Goal: Task Accomplishment & Management: Complete application form

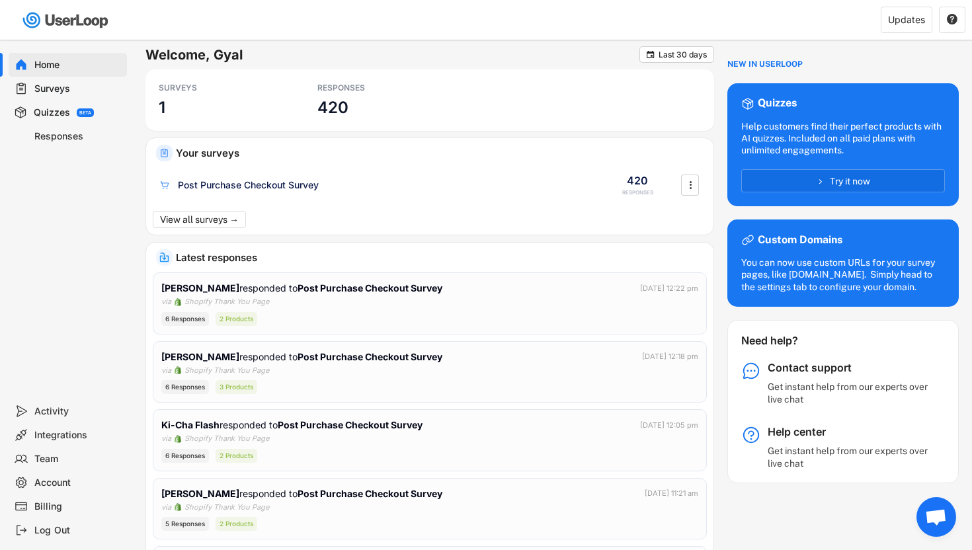
click at [65, 110] on div "Quizzes" at bounding box center [52, 112] width 36 height 13
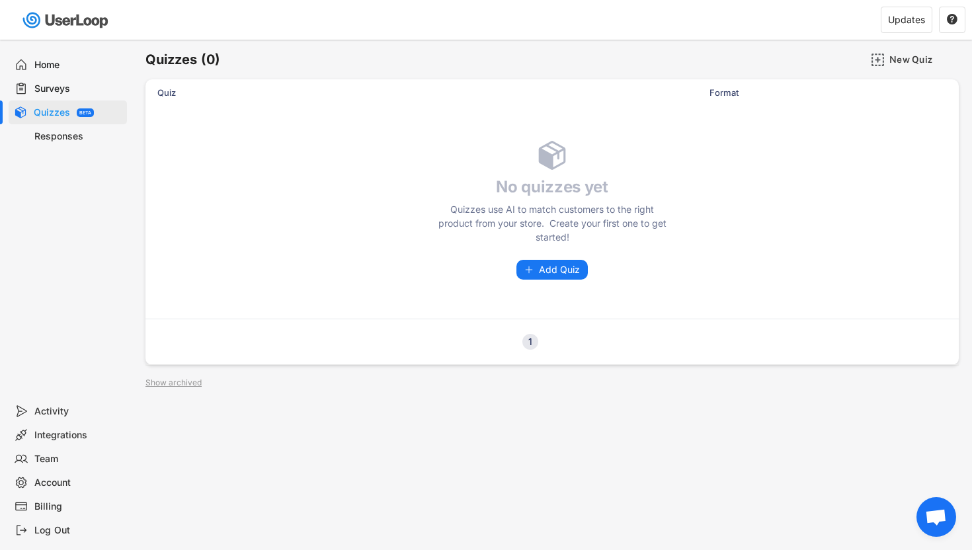
click at [58, 89] on div "Surveys" at bounding box center [77, 89] width 87 height 13
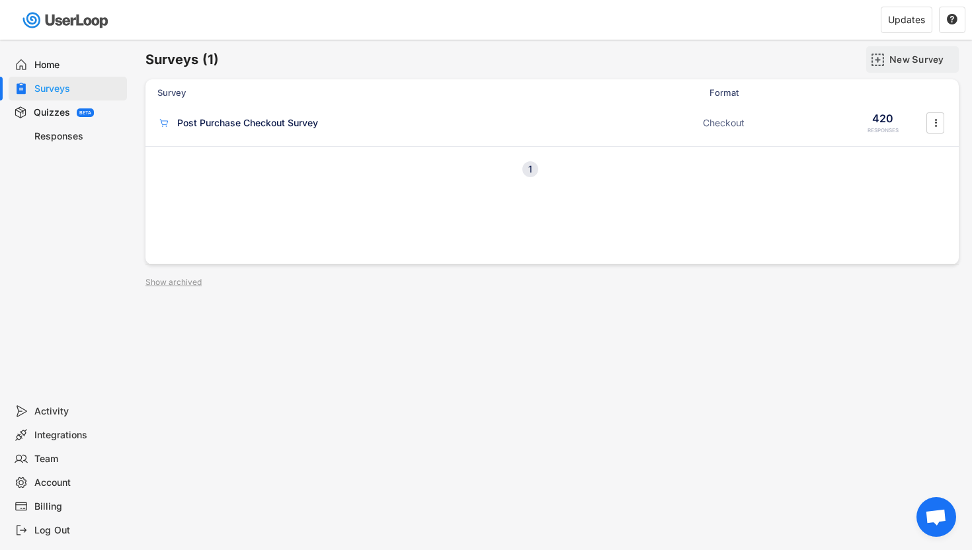
click at [900, 59] on div "New Survey" at bounding box center [922, 60] width 66 height 12
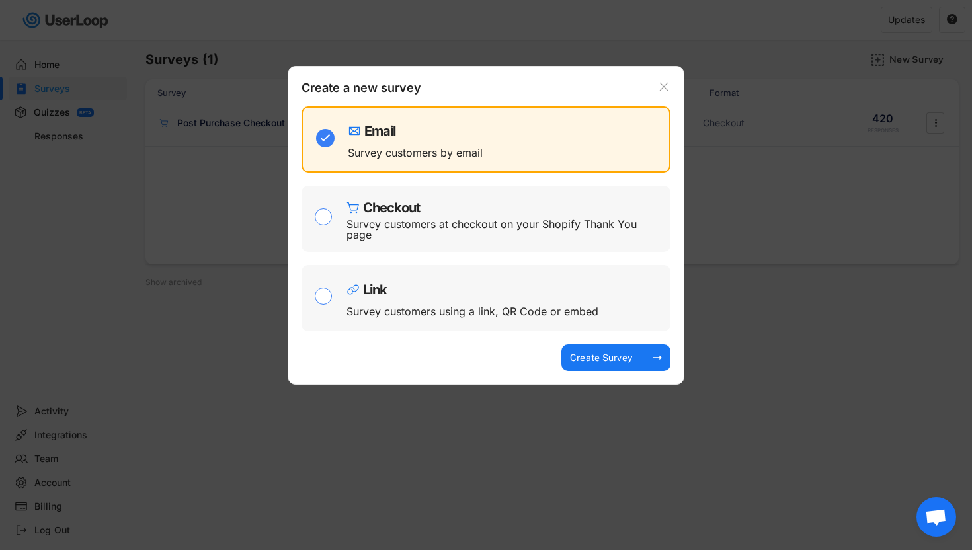
click at [323, 290] on input "checkbox" at bounding box center [324, 297] width 19 height 19
checkbox input "true"
checkbox input "false"
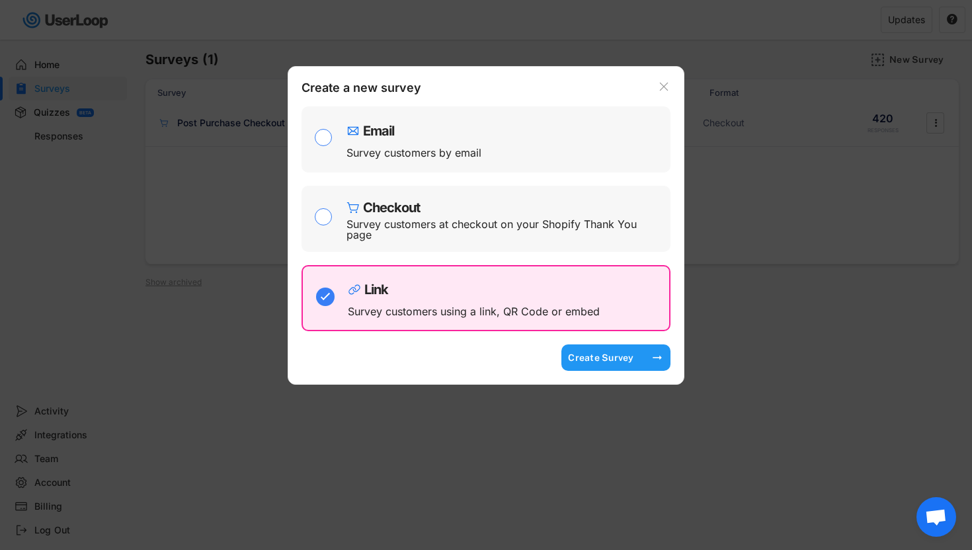
click at [579, 359] on div "Create Survey" at bounding box center [601, 358] width 66 height 12
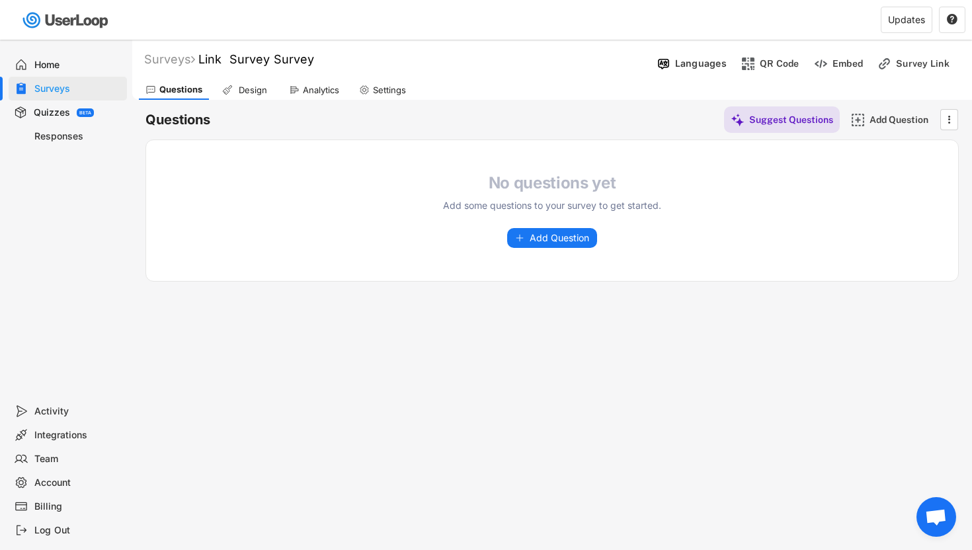
click at [510, 182] on h4 "No questions yet" at bounding box center [552, 183] width 238 height 20
click at [546, 241] on span "Add Question" at bounding box center [560, 237] width 60 height 9
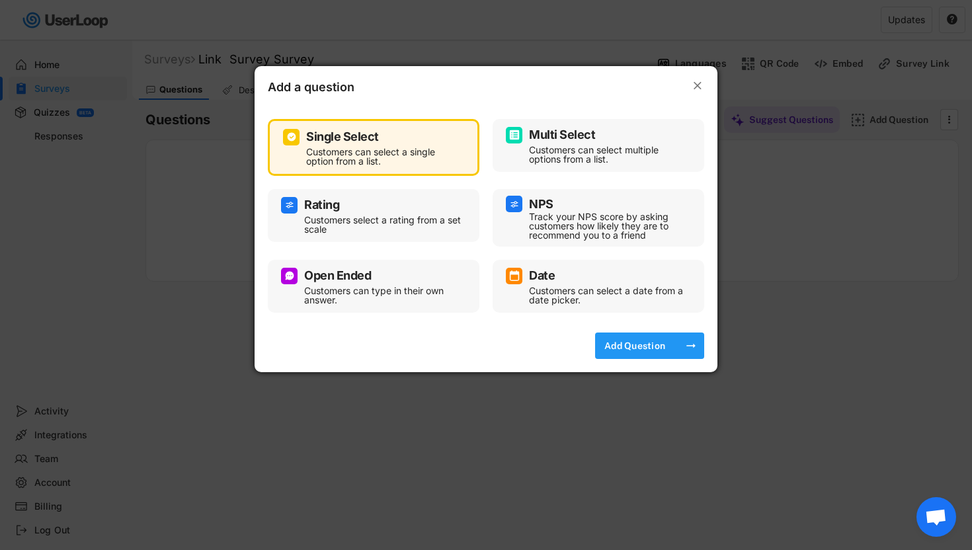
click at [628, 344] on div "Add Question" at bounding box center [635, 346] width 66 height 12
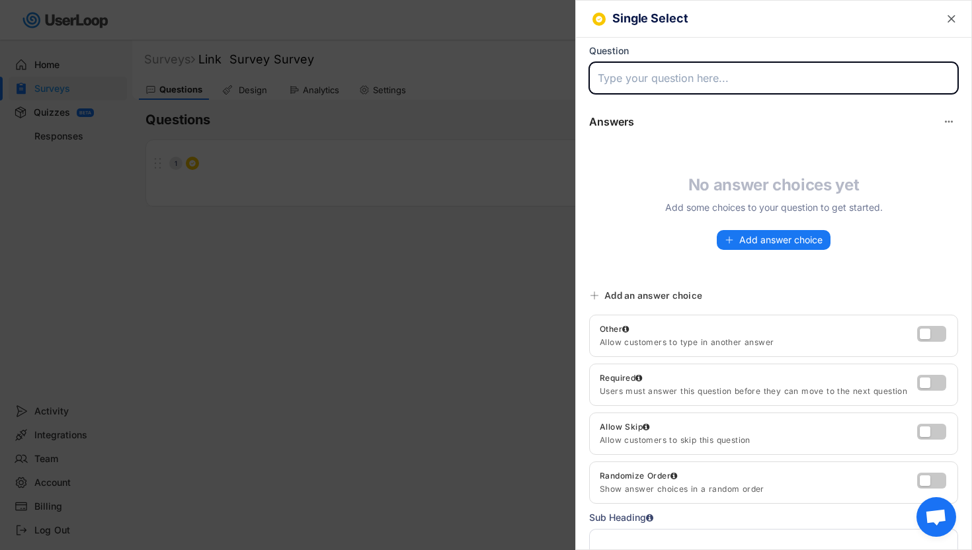
click at [665, 77] on input "input" at bounding box center [773, 78] width 369 height 32
click at [656, 83] on input "input" at bounding box center [773, 78] width 369 height 32
paste input "OK be honest, what pisses you off most about braiding hair?"
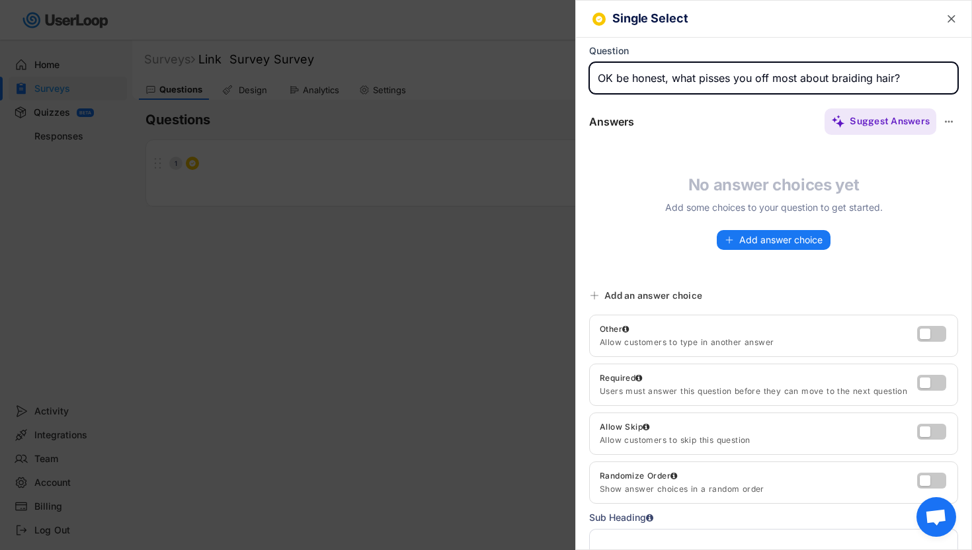
type input "OK be honest, what pisses you off most about braiding hair?"
click at [700, 169] on div "Answers Suggest Answers No answer choices yet Add some choices to your question…" at bounding box center [773, 195] width 395 height 176
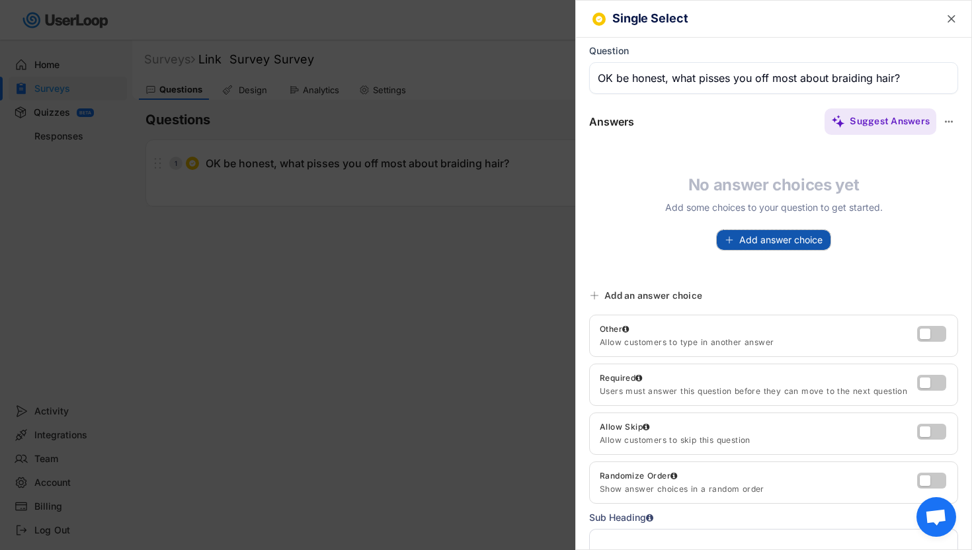
click at [798, 239] on span "Add answer choice" at bounding box center [780, 239] width 83 height 9
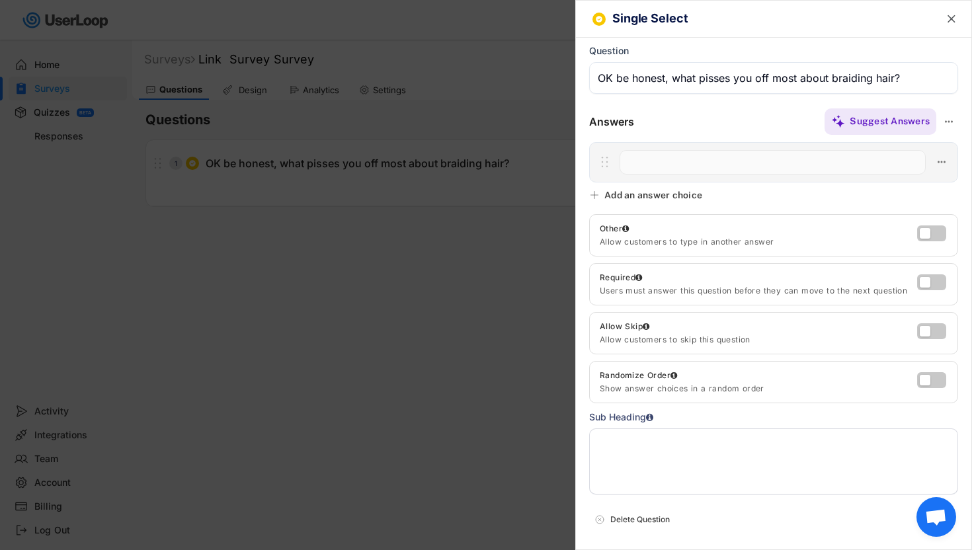
paste input "My scalp on fire from the itching"
type input "My scalp on fire from the itching"
click at [594, 196] on use at bounding box center [594, 195] width 11 height 11
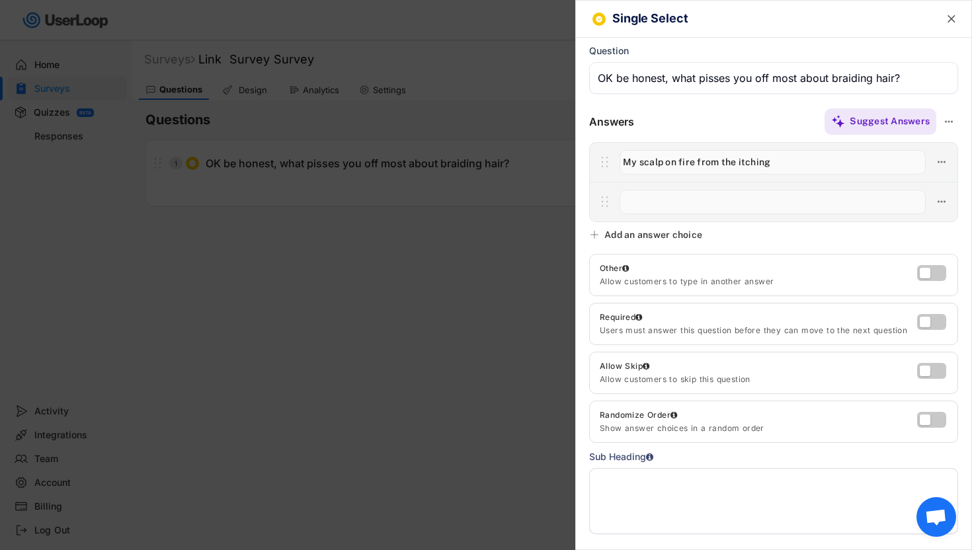
paste input "That chemical smell :nauseated_face:"
click at [596, 235] on icon at bounding box center [594, 234] width 11 height 11
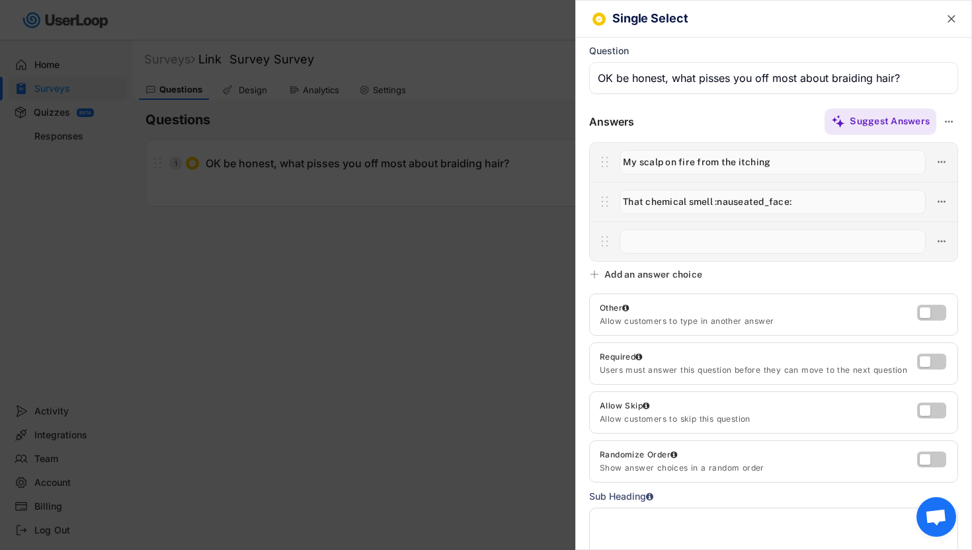
drag, startPoint x: 816, startPoint y: 206, endPoint x: 715, endPoint y: 200, distance: 101.3
click at [715, 200] on input "input" at bounding box center [772, 202] width 306 height 24
type input "That chemical smell"
click at [667, 251] on input "input" at bounding box center [772, 241] width 306 height 24
paste input "Heavy braids that strain my neck"
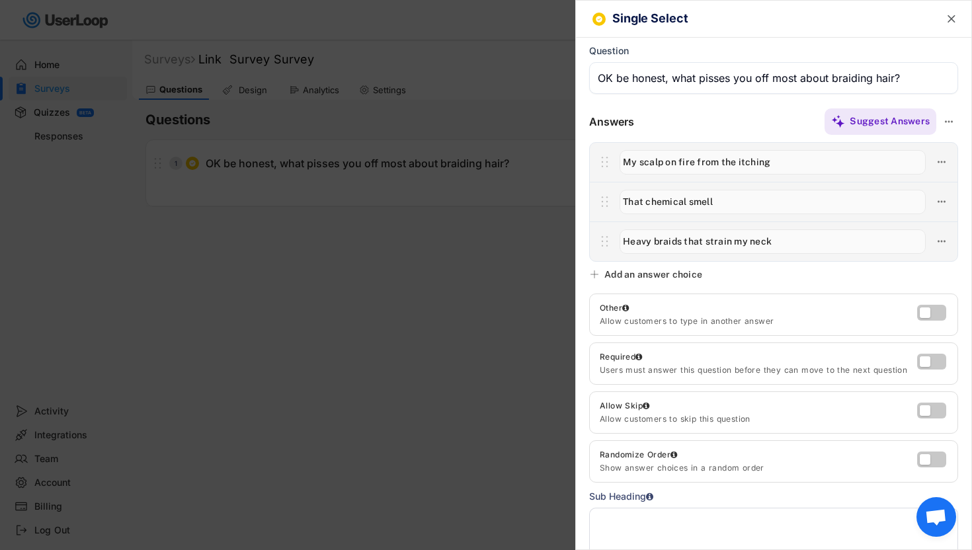
type input "Heavy braids that strain my neck"
click at [595, 275] on icon at bounding box center [594, 274] width 11 height 11
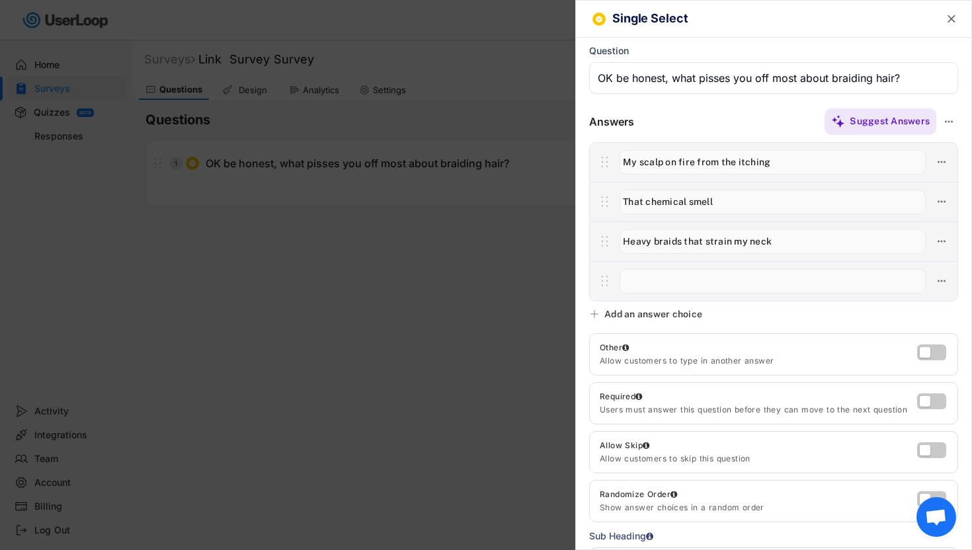
paste input "Tangles and frizz while braiding"
type input "Tangles and frizz while braiding"
click at [597, 308] on div "Add an answer choice" at bounding box center [647, 314] width 116 height 12
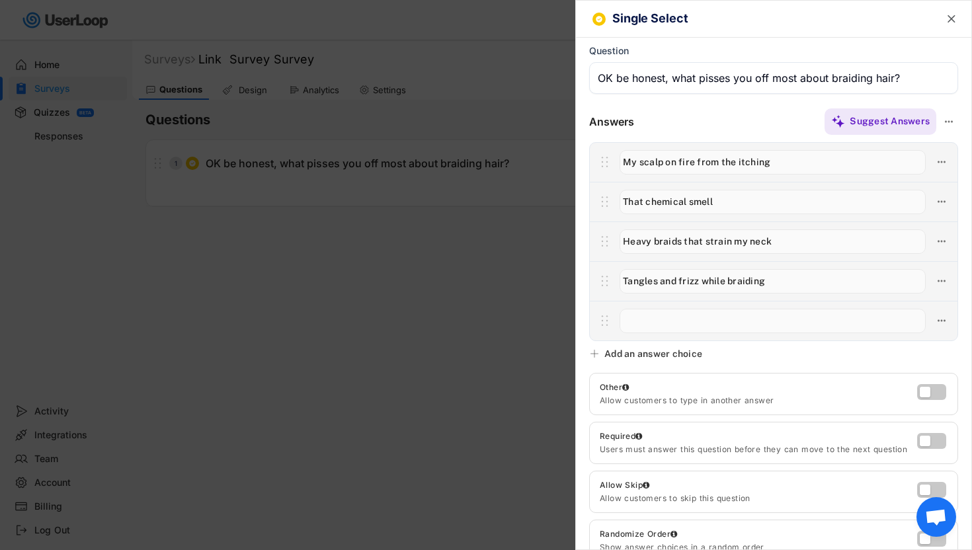
paste input "Needing 6 packs and spending $$"
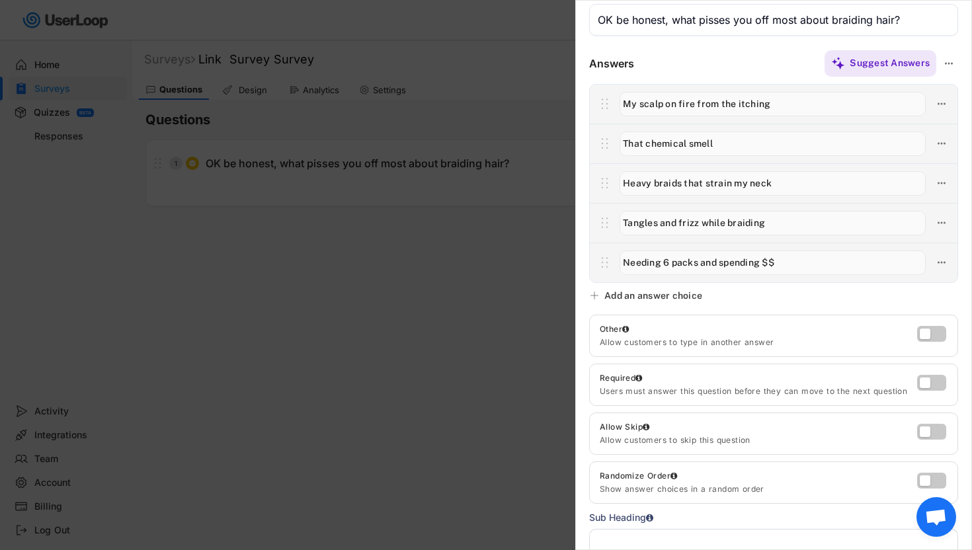
scroll to position [59, 0]
type input "Needing 6 packs and spending $$"
click at [918, 378] on label at bounding box center [928, 379] width 29 height 16
click at [0, 0] on input "checkbox" at bounding box center [0, 0] width 0 height 0
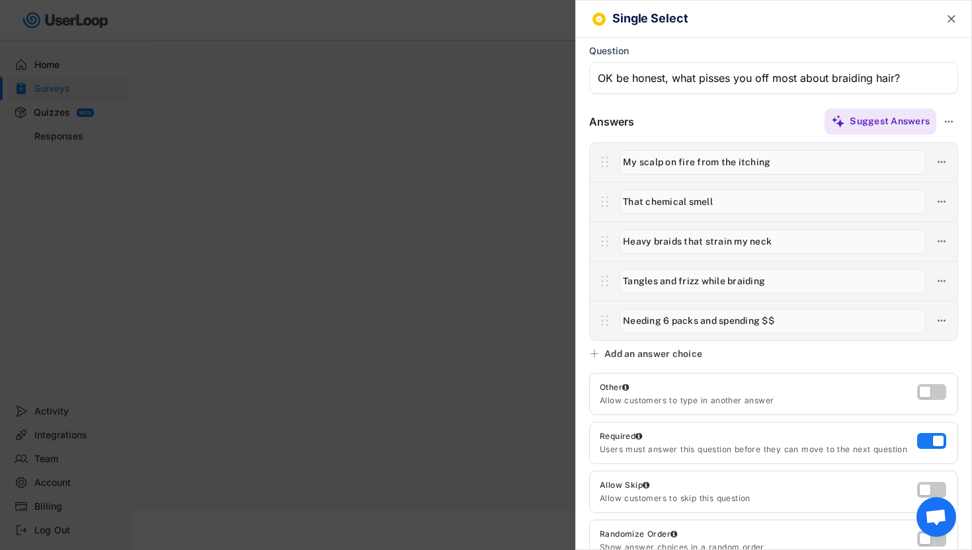
scroll to position [205, 0]
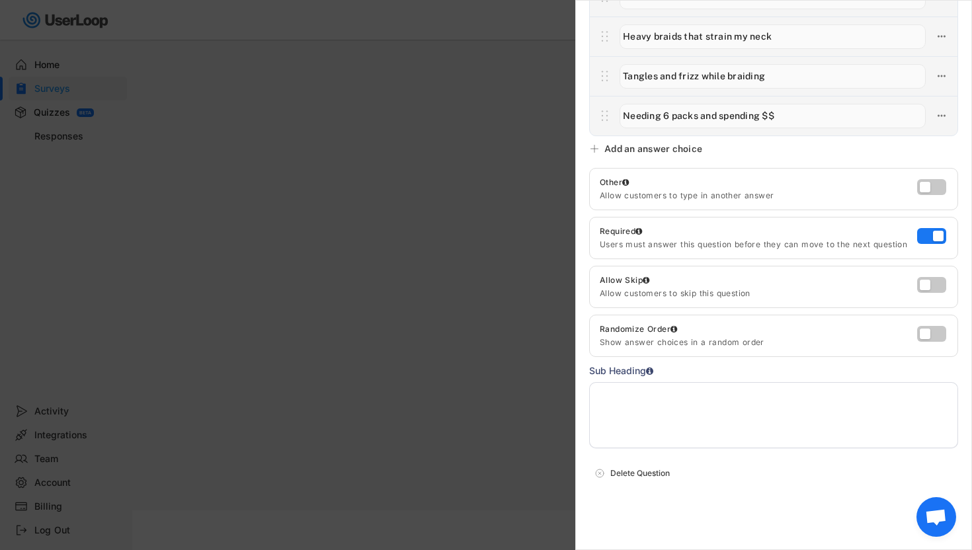
click at [938, 515] on span "Open chat" at bounding box center [936, 518] width 22 height 19
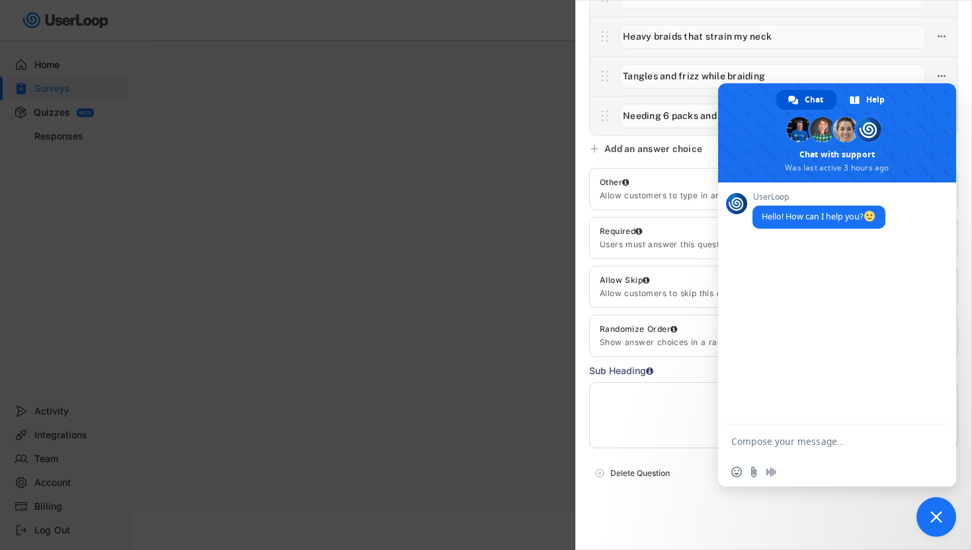
click at [943, 516] on span "Close chat" at bounding box center [936, 517] width 40 height 40
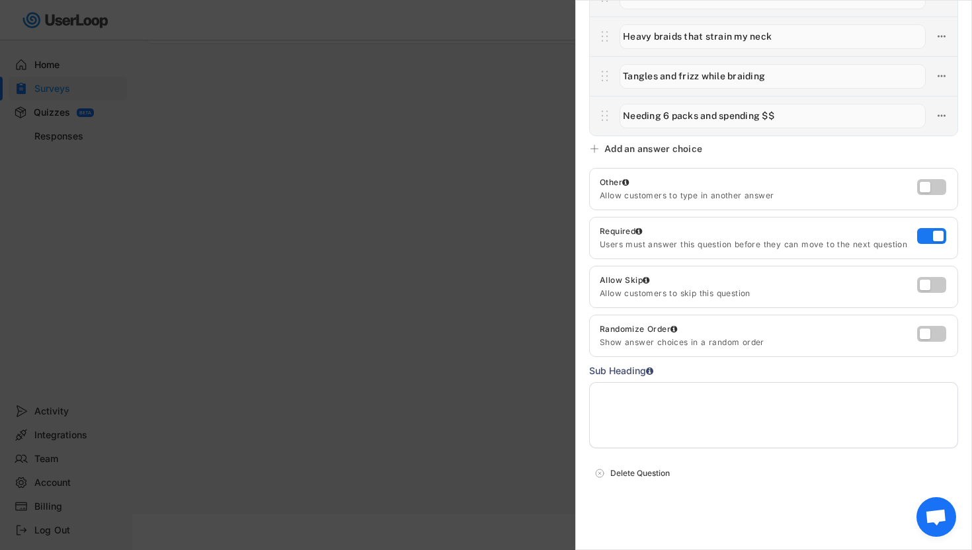
scroll to position [0, 0]
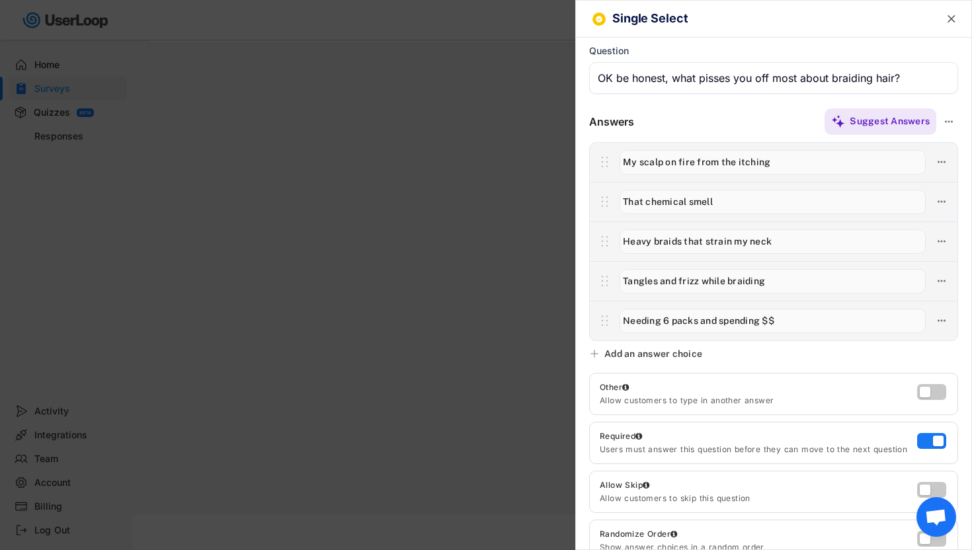
click at [953, 18] on text "" at bounding box center [951, 19] width 8 height 14
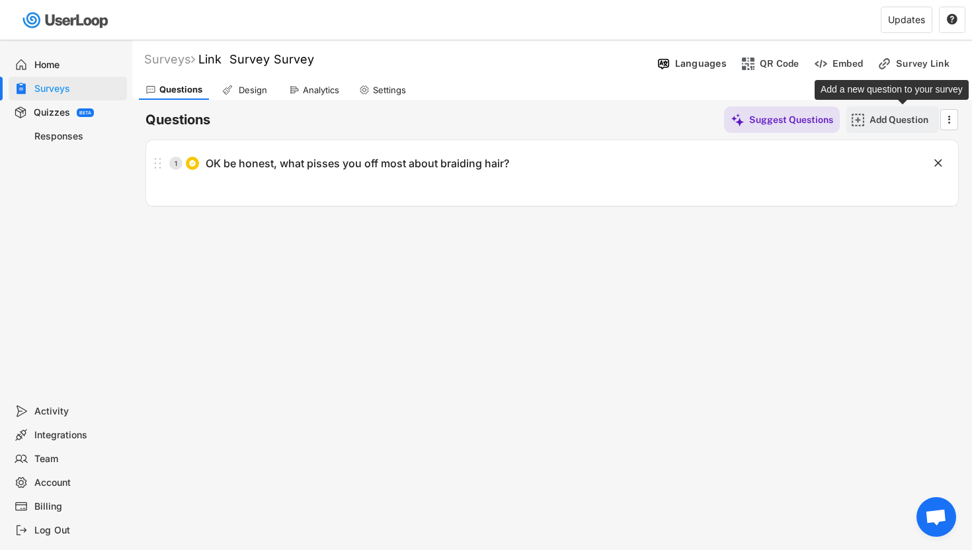
click at [907, 123] on div "Add Question" at bounding box center [902, 120] width 66 height 12
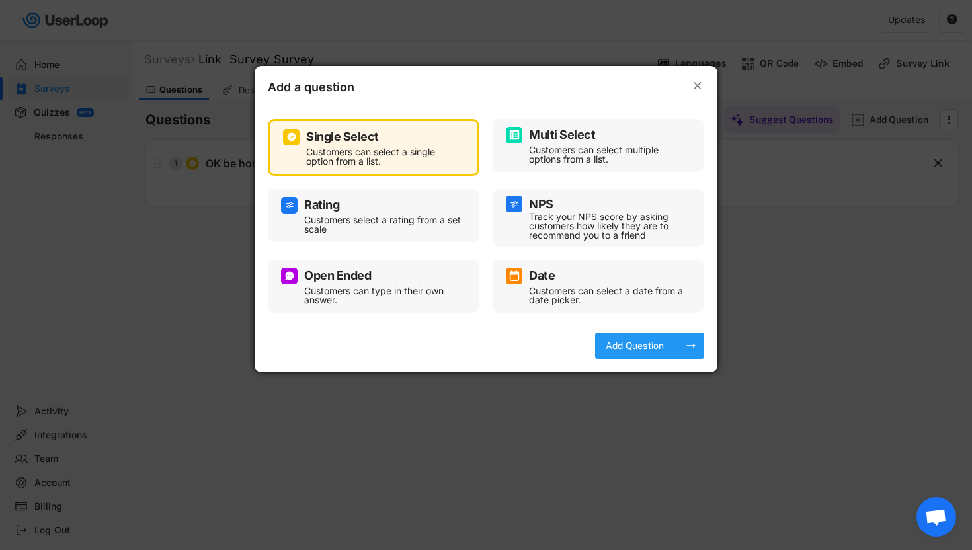
click at [678, 349] on div "Add Question arrow_right_alt" at bounding box center [649, 346] width 109 height 26
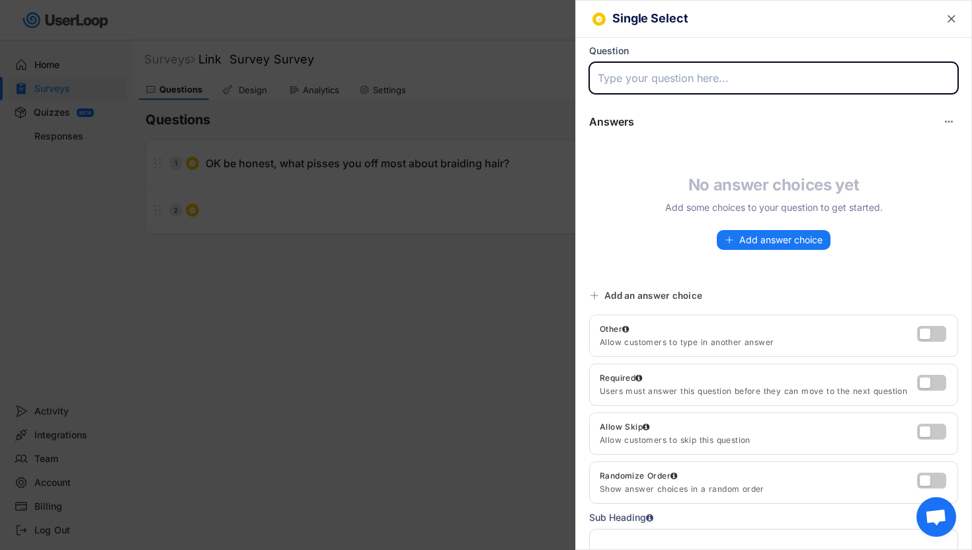
paste input "How do you prep your braiding hair before install?"
type input "How do you prep your braiding hair before install?"
click at [782, 237] on span "Add answer choice" at bounding box center [780, 239] width 83 height 9
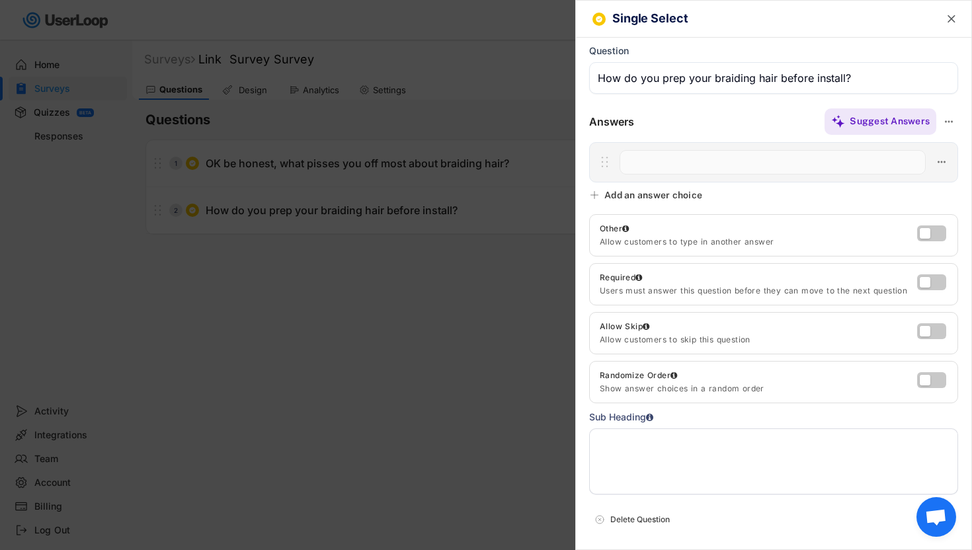
paste input "I don’t – I suffer through itch"
type input "I don’t – I suffer through itch"
click at [596, 194] on use at bounding box center [594, 195] width 11 height 11
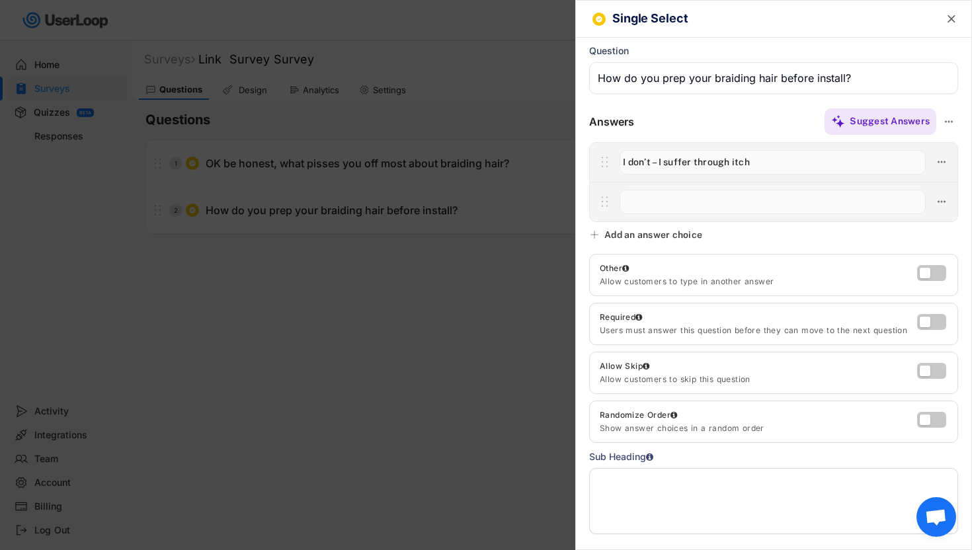
paste input "I do an ACV wash myself (soak for hours)"
type input "I do an ACV wash myself (soak for hours)"
click at [604, 231] on div "Add an answer choice" at bounding box center [653, 235] width 98 height 12
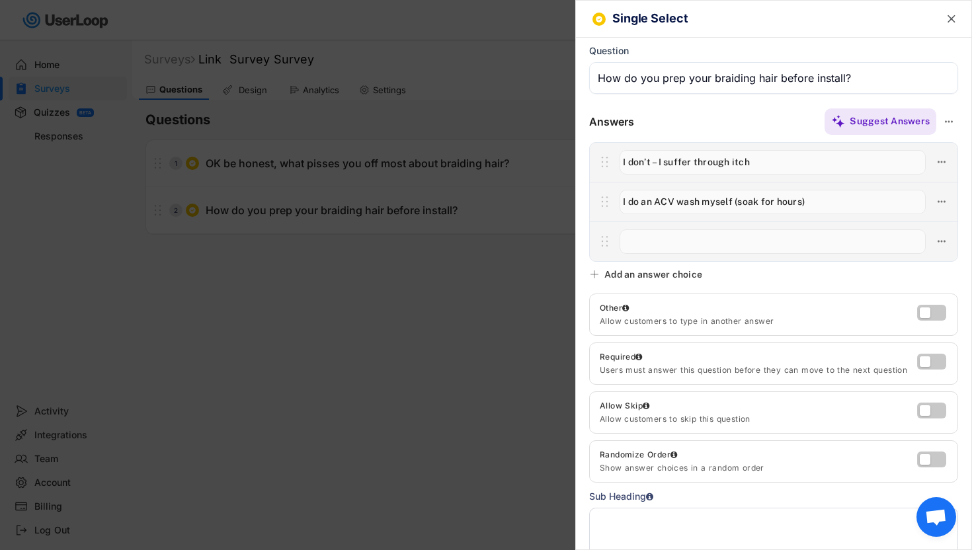
paste input "My stylist pre-soaks it (costs extra)"
type input "My stylist pre-soaks it (costs extra)"
click at [602, 277] on div "Add an answer choice" at bounding box center [647, 274] width 116 height 12
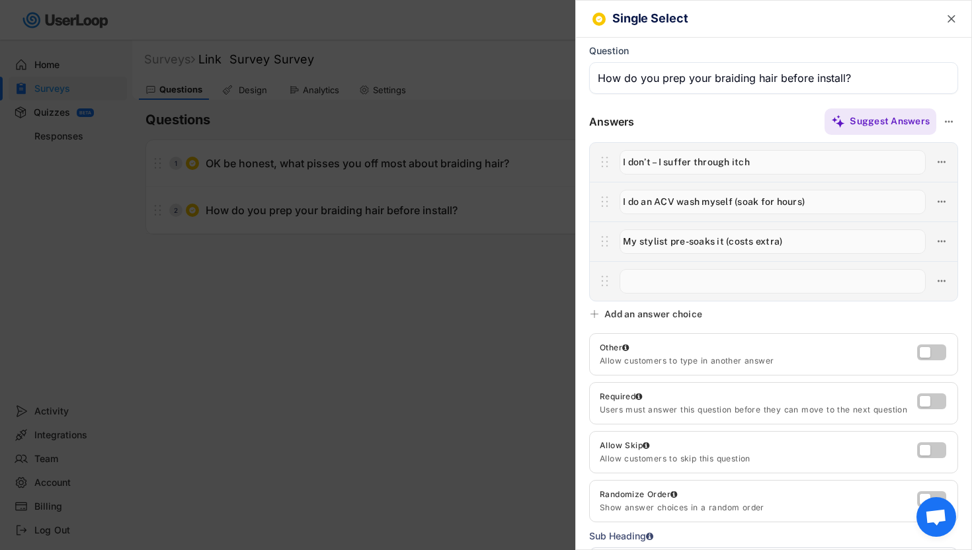
paste input "I didn’t know prep was needed!"
type input "I didn’t know prep was needed!"
click at [927, 396] on label at bounding box center [928, 398] width 29 height 16
click at [0, 0] on input "checkbox" at bounding box center [0, 0] width 0 height 0
click at [955, 20] on text "" at bounding box center [951, 19] width 8 height 14
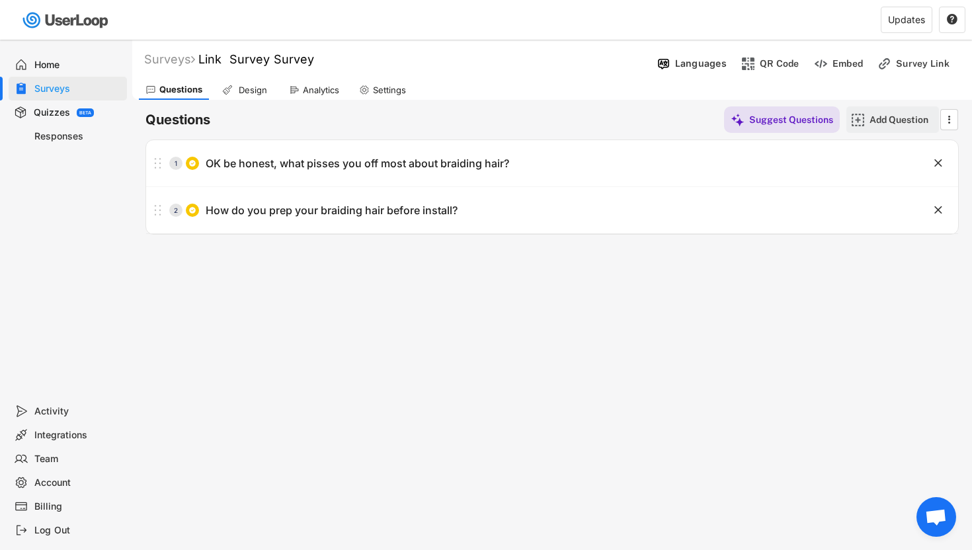
click at [880, 115] on div "Add Question" at bounding box center [902, 120] width 66 height 12
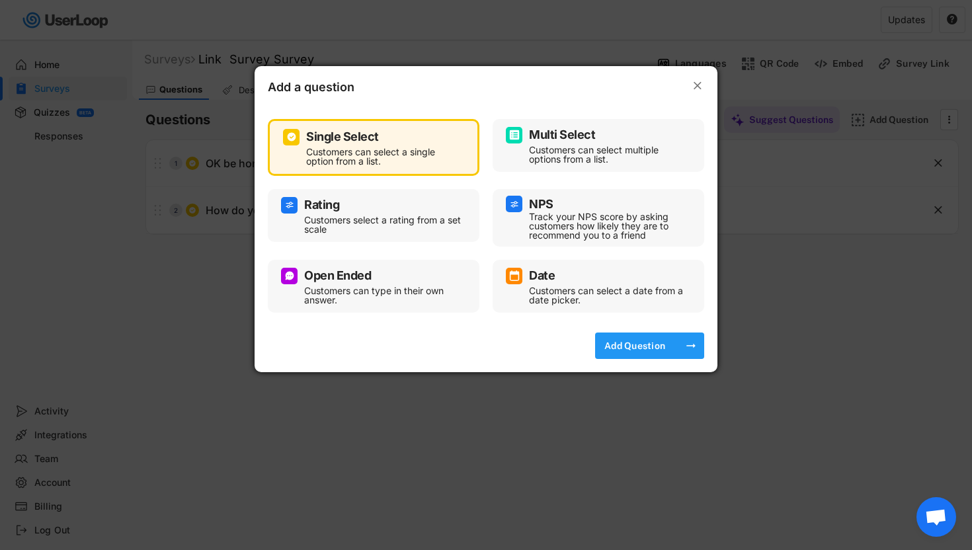
click at [666, 350] on div "Add Question" at bounding box center [635, 346] width 66 height 12
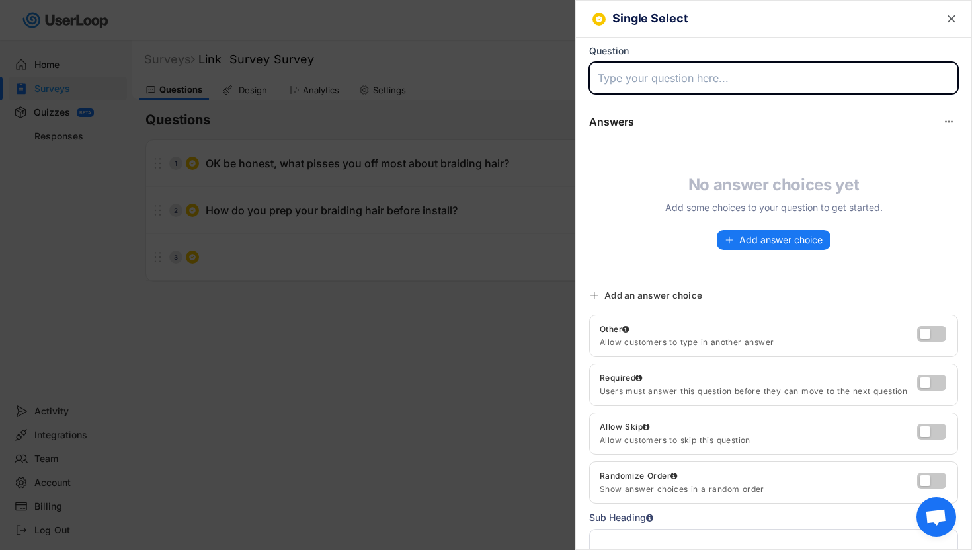
click at [676, 81] on input "input" at bounding box center [773, 78] width 369 height 32
paste input "What brand of braiding hair do you usually use now? (No judgment!)"
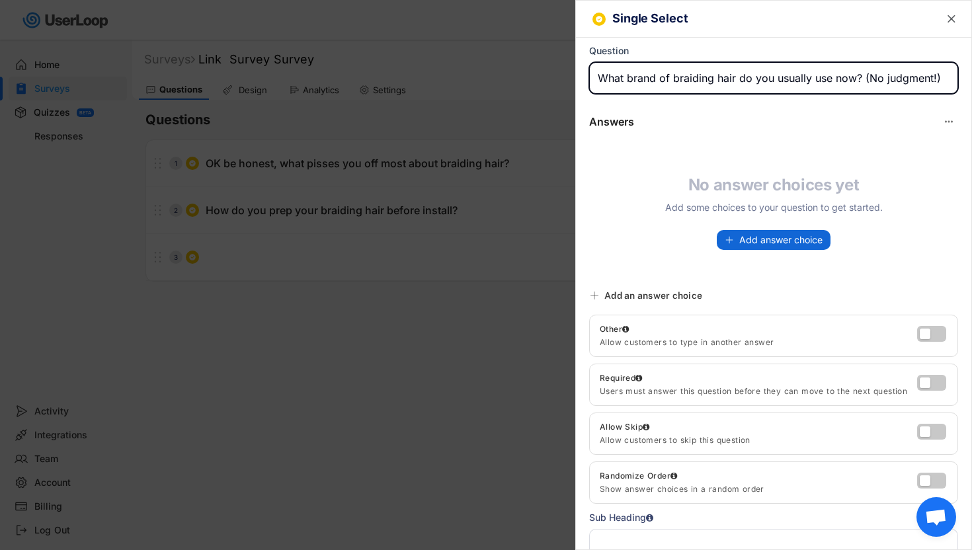
type input "What brand of braiding hair do you usually use now? (No judgment!)"
click at [759, 245] on span "Add answer choice" at bounding box center [780, 239] width 83 height 9
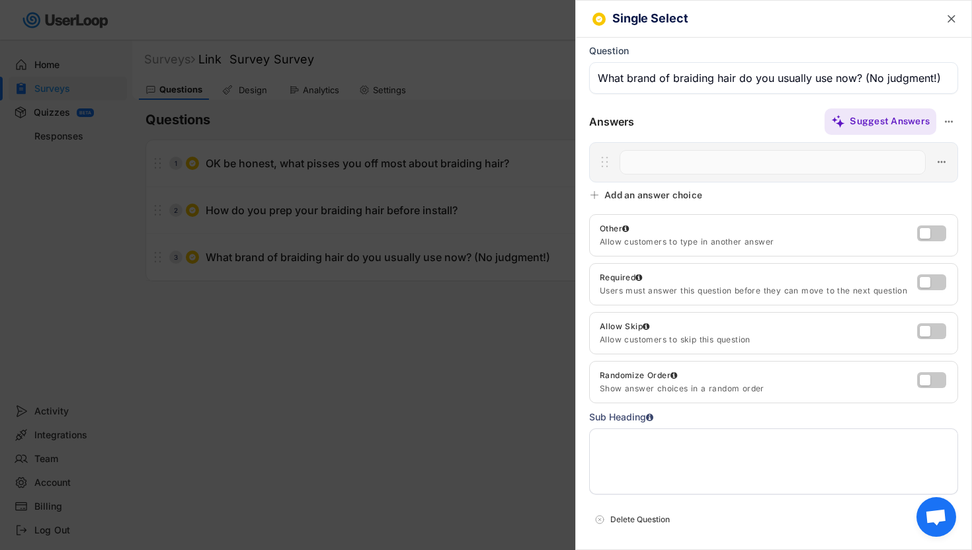
click at [807, 75] on input "input" at bounding box center [773, 78] width 369 height 32
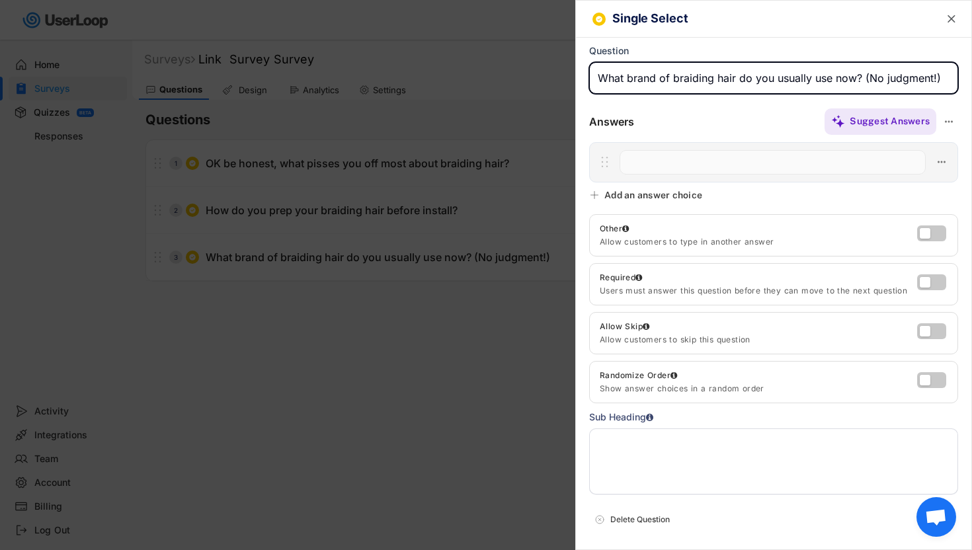
click at [807, 75] on input "input" at bounding box center [773, 78] width 369 height 32
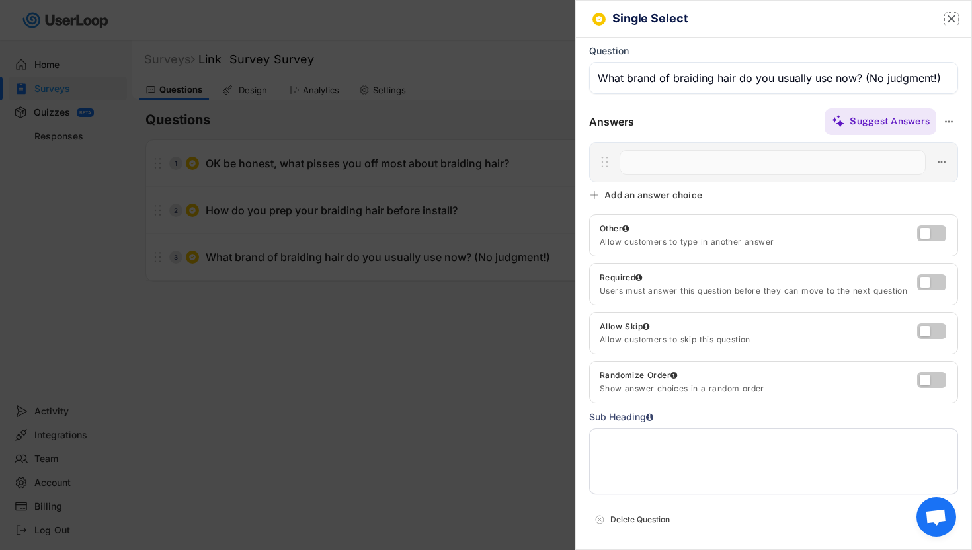
click at [949, 18] on text "" at bounding box center [951, 19] width 8 height 14
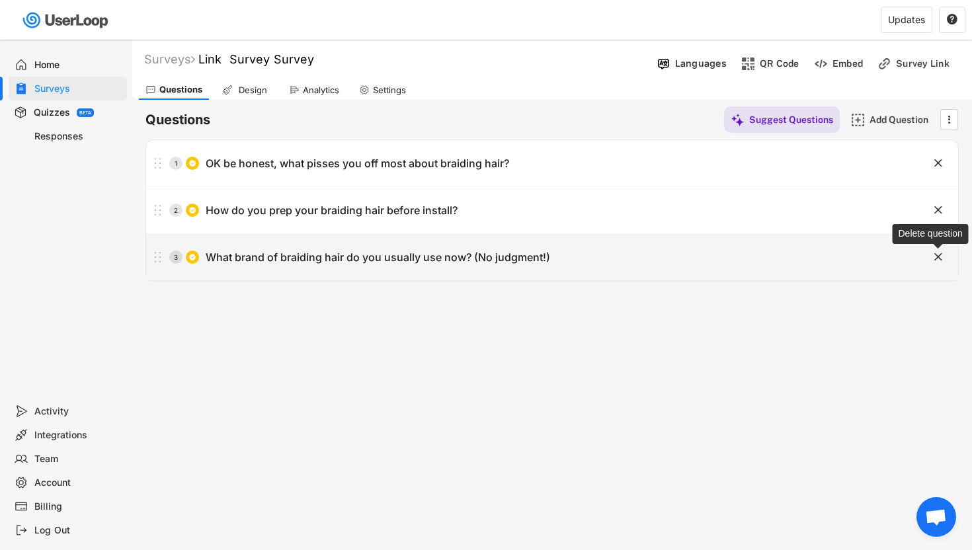
click at [937, 255] on text "" at bounding box center [938, 257] width 8 height 14
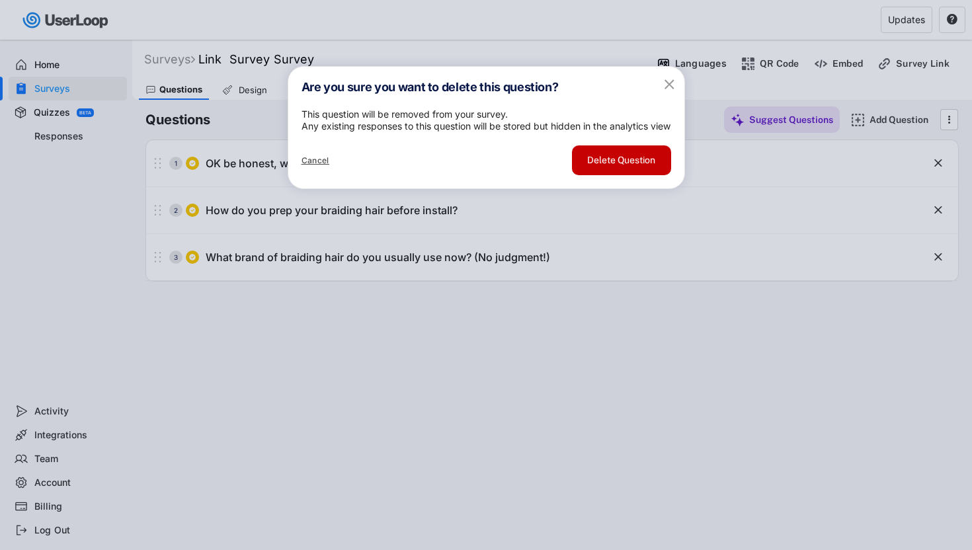
click at [642, 175] on button "Delete Question" at bounding box center [621, 160] width 99 height 30
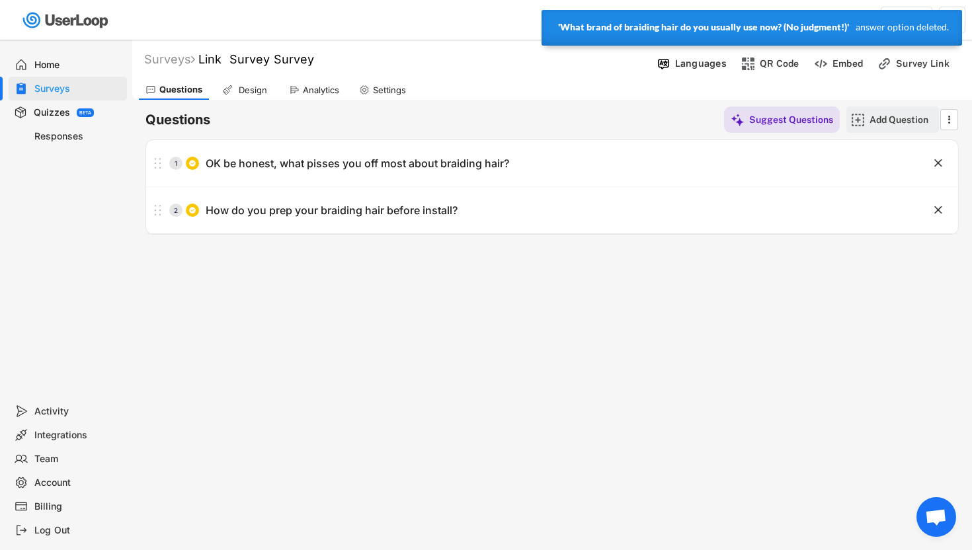
click at [864, 116] on img at bounding box center [858, 120] width 14 height 14
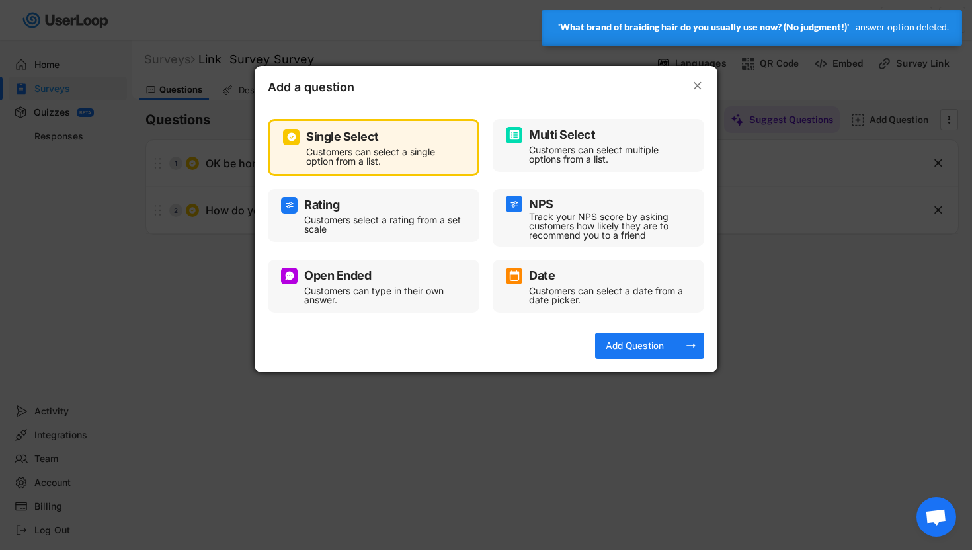
click at [393, 284] on div "Open Ended Customers can type in their own answer." at bounding box center [373, 286] width 185 height 40
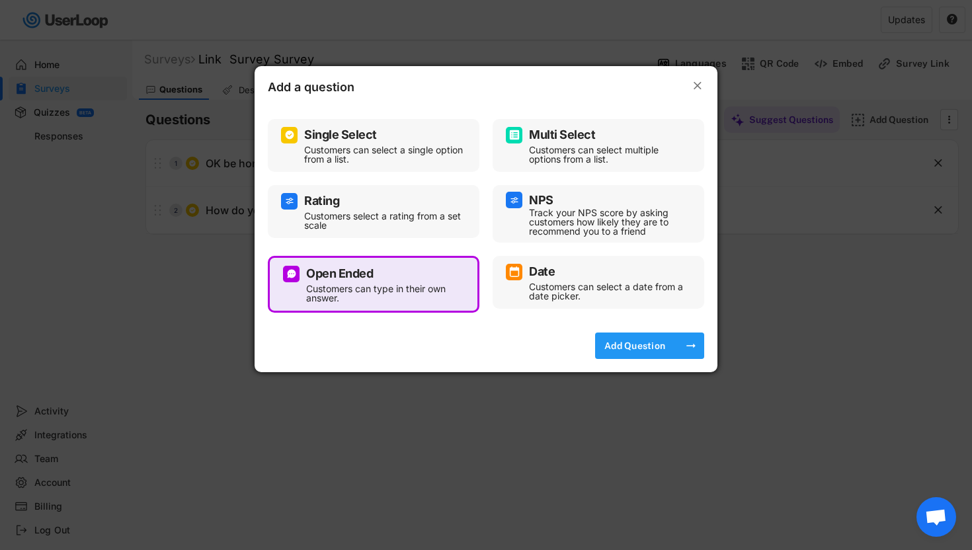
click at [648, 352] on div "Add Question" at bounding box center [635, 346] width 66 height 26
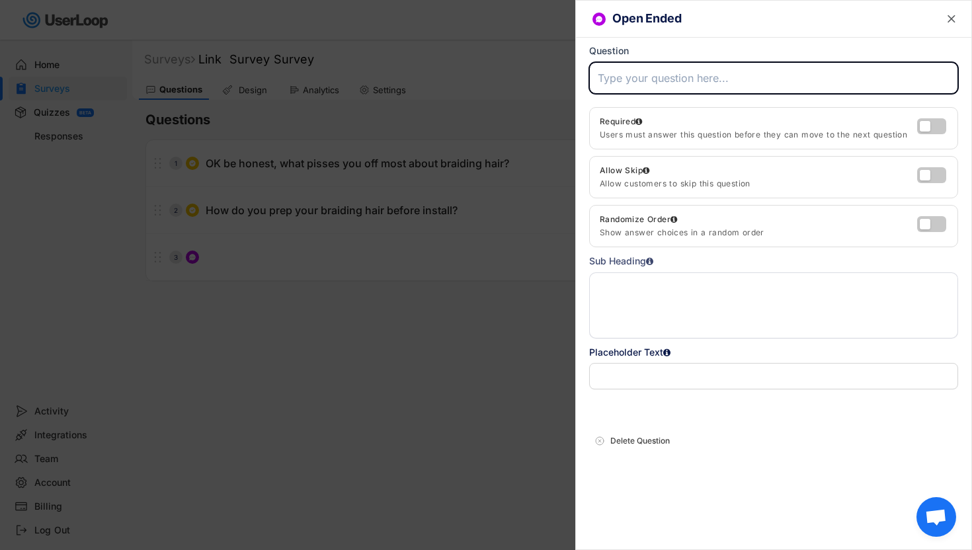
paste input "What brand of braiding hair do you usually use now? (No judgment!)"
type input "What brand of braiding hair do you usually use now? (No judgment!)"
click at [929, 124] on label at bounding box center [928, 123] width 29 height 16
click at [0, 0] on input "checkbox" at bounding box center [0, 0] width 0 height 0
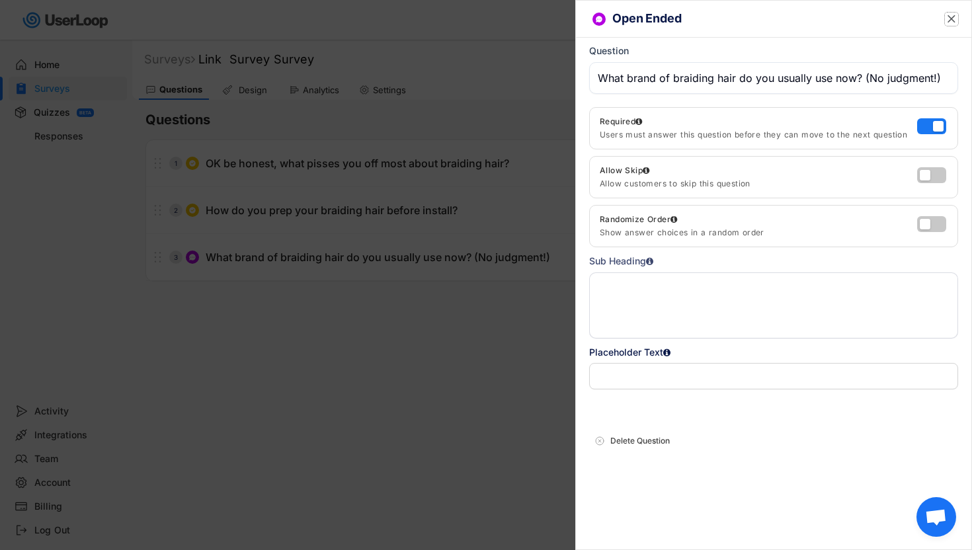
click at [951, 22] on text "" at bounding box center [951, 19] width 8 height 14
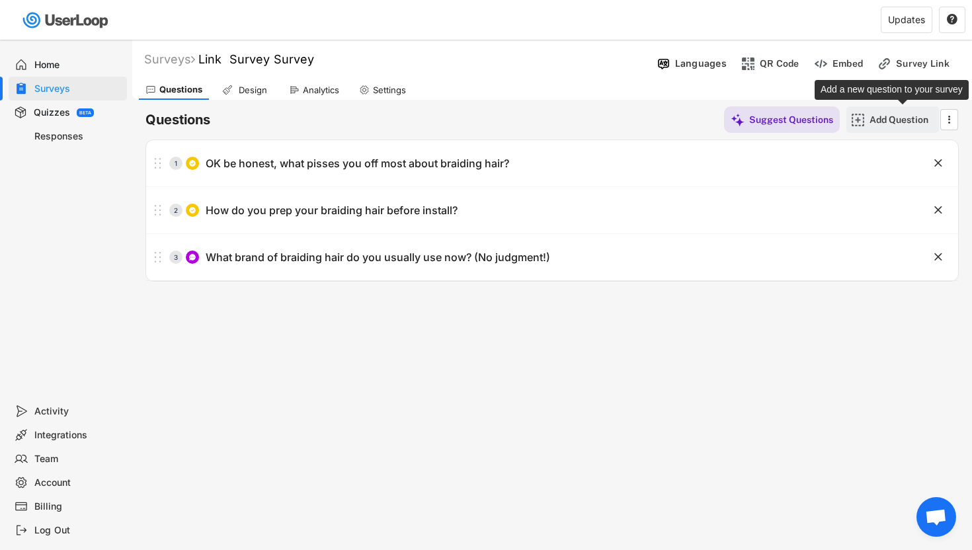
click at [883, 116] on div "Add Question" at bounding box center [902, 120] width 66 height 12
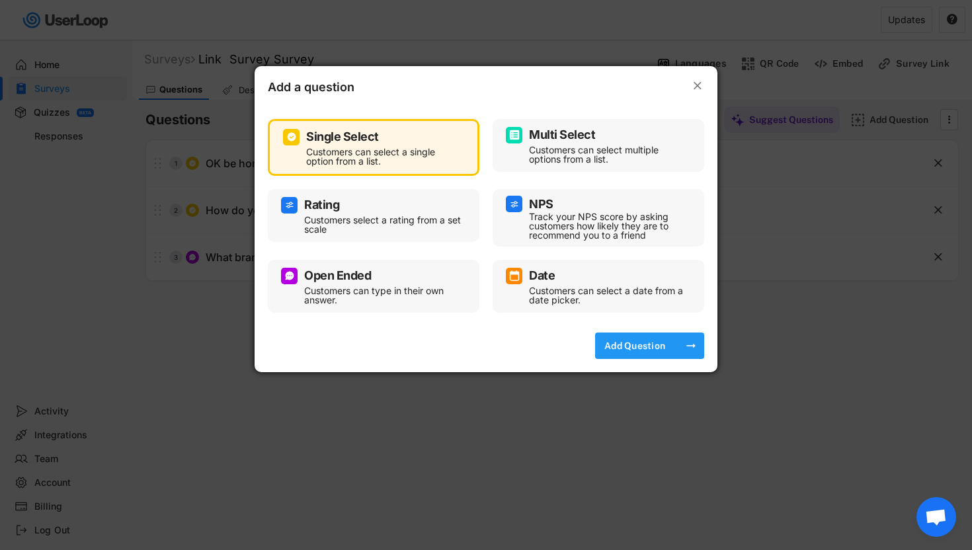
click at [639, 340] on div "Add Question" at bounding box center [635, 346] width 66 height 12
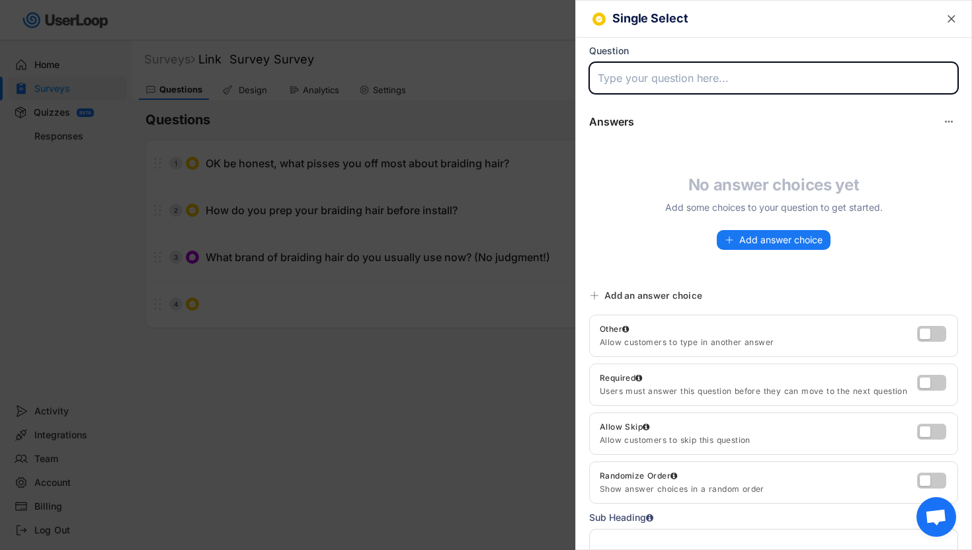
paste input "How does your scalp feel a week after getting braids?"
type input "How does your scalp feel a week after getting braids?"
click at [771, 254] on div "Answers Suggest Answers No answer choices yet Add some choices to your question…" at bounding box center [773, 195] width 395 height 176
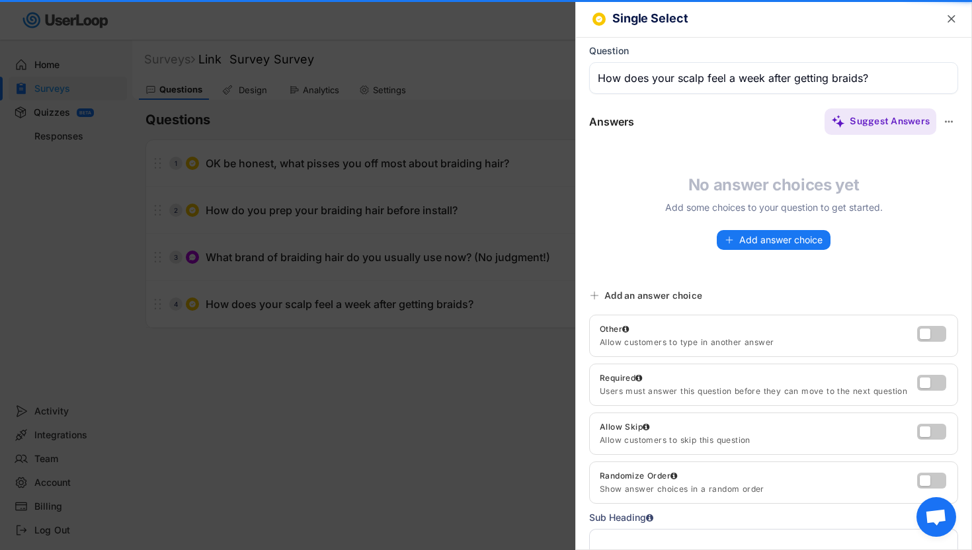
click at [769, 251] on div "Answers Suggest Answers No answer choices yet Add some choices to your question…" at bounding box center [773, 195] width 395 height 176
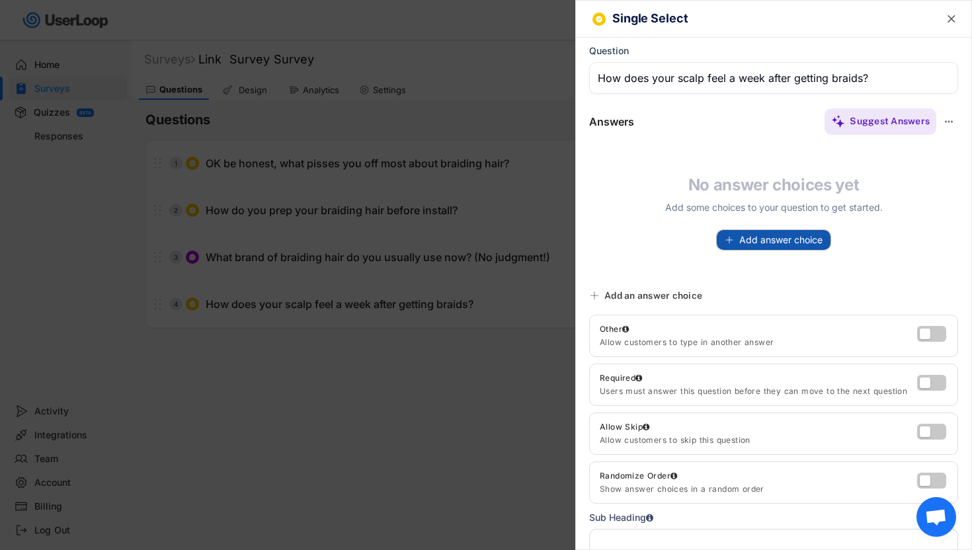
click at [773, 249] on button "Add answer choice" at bounding box center [774, 240] width 114 height 20
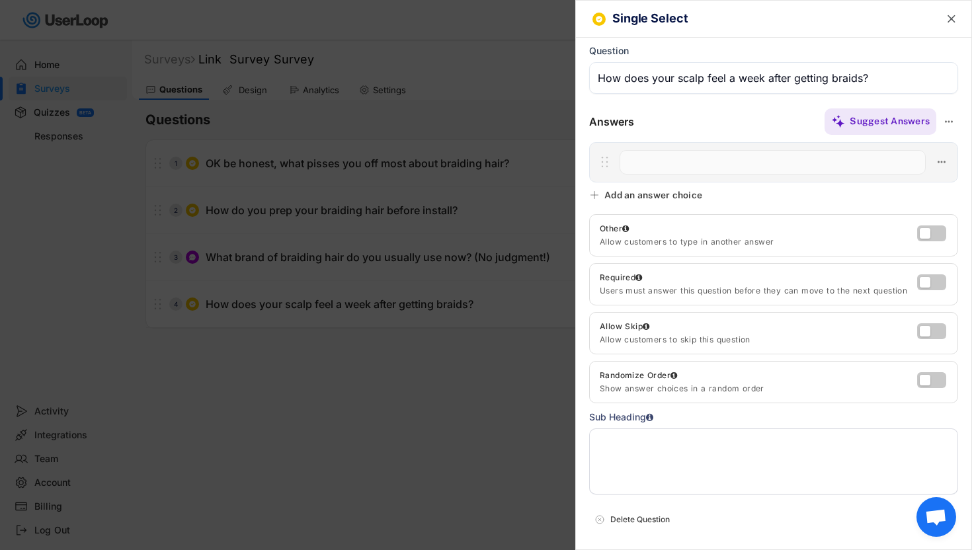
paste input "Fine, no issues"
type input "Fine, no issues"
click at [586, 196] on div "Single Select  Question Answers Suggest Answers No answer choices yet Add some…" at bounding box center [773, 275] width 397 height 550
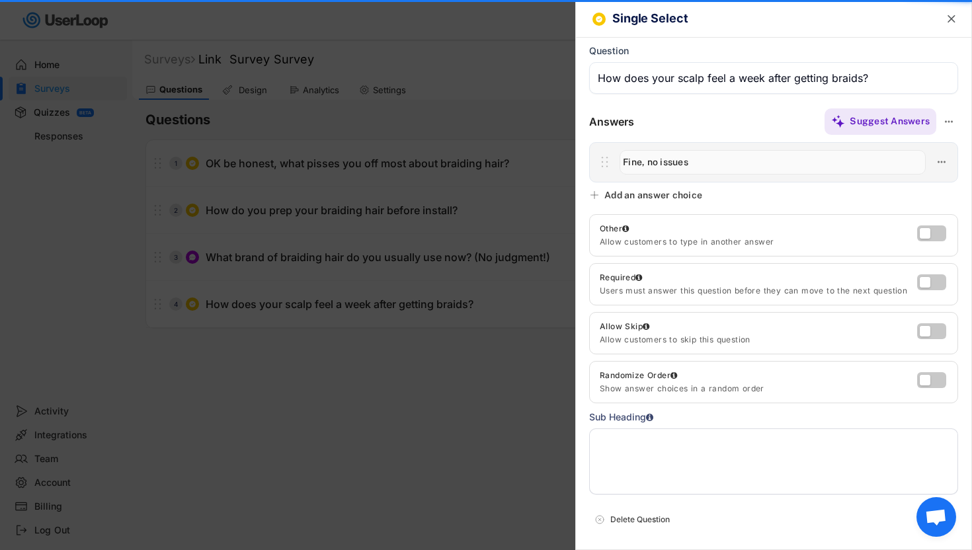
click at [594, 196] on use at bounding box center [594, 195] width 11 height 11
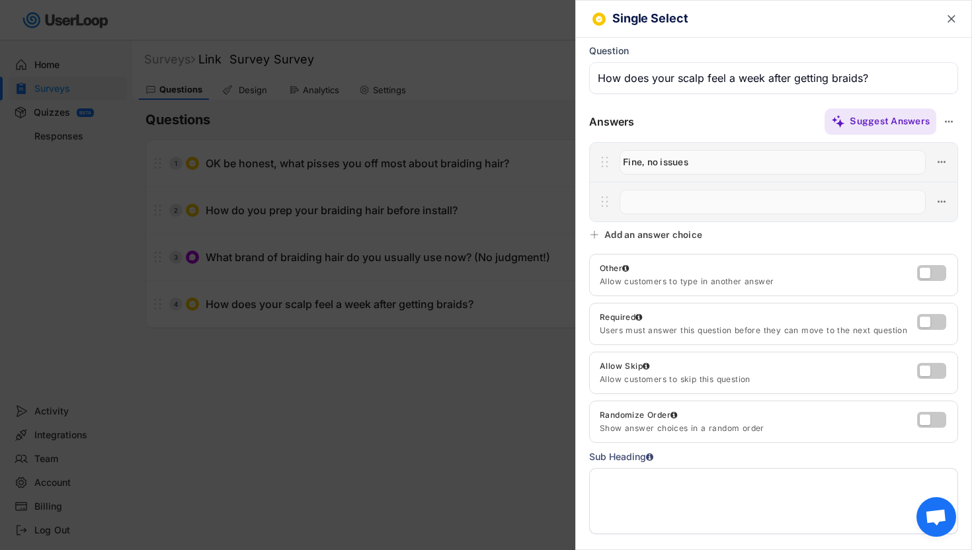
click at [641, 204] on input "input" at bounding box center [772, 202] width 306 height 24
paste input "A bit itchy but tolerable"
type input "A bit itchy but tolerable"
click at [596, 233] on icon at bounding box center [594, 234] width 11 height 11
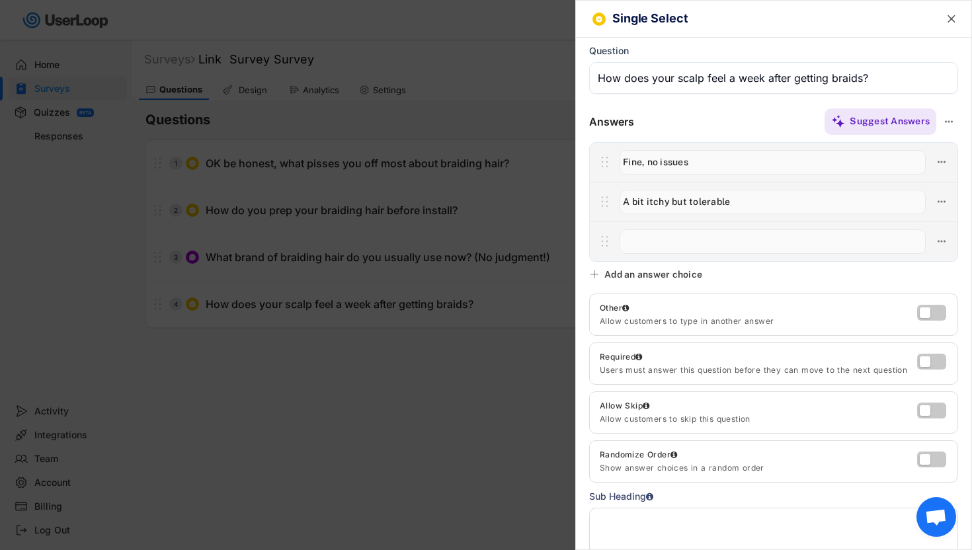
paste input "Very itchy or red, but I push through"
type input "Very itchy or red, but I push through"
click at [596, 277] on icon at bounding box center [594, 274] width 11 height 11
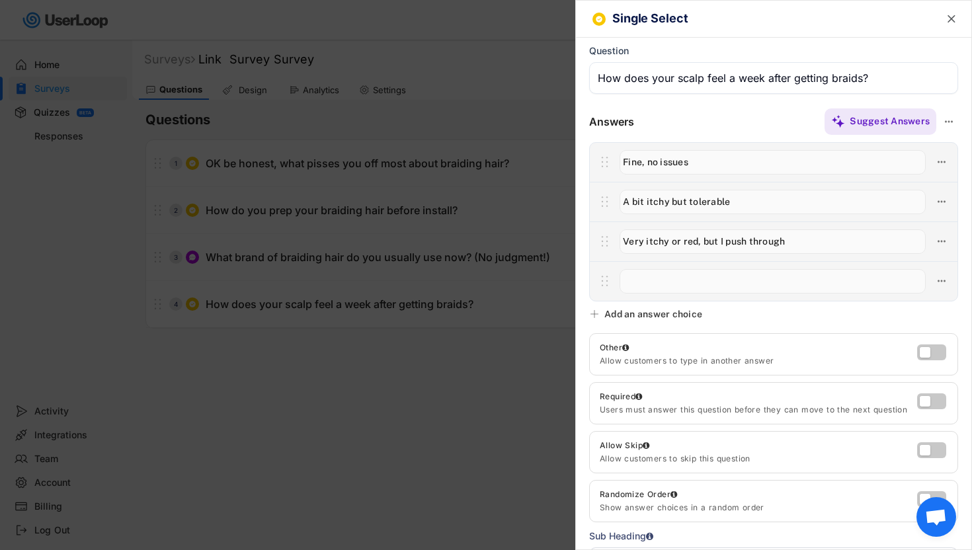
paste input "I usually have to take them out early"
type input "I usually have to take them out early"
click at [945, 19] on icon "" at bounding box center [951, 19] width 13 height 13
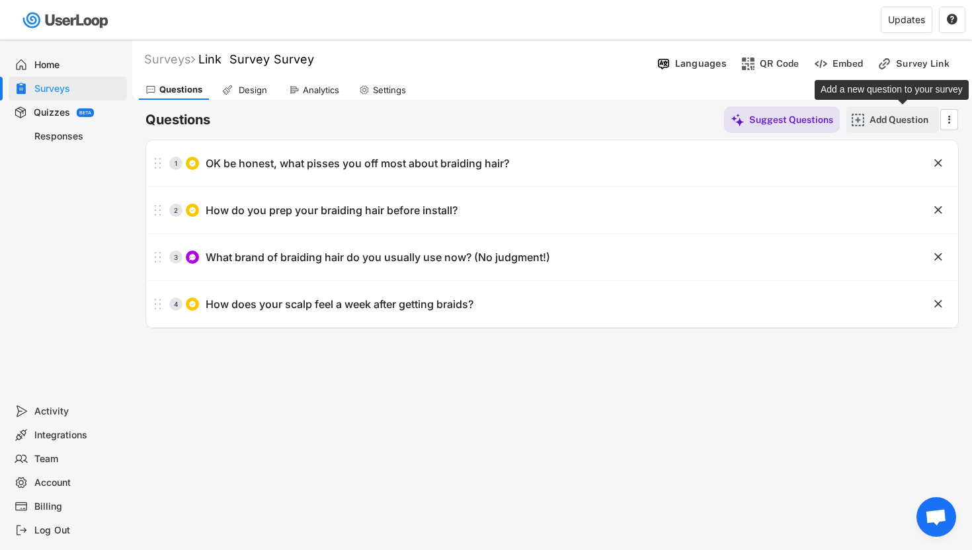
click at [879, 120] on div "Add Question" at bounding box center [902, 120] width 66 height 12
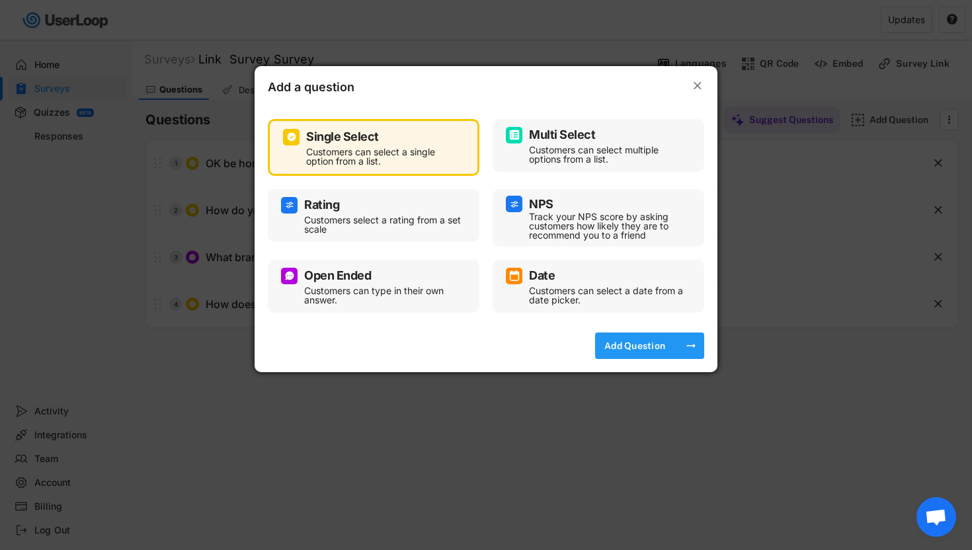
click at [664, 348] on div "Add Question" at bounding box center [635, 346] width 66 height 12
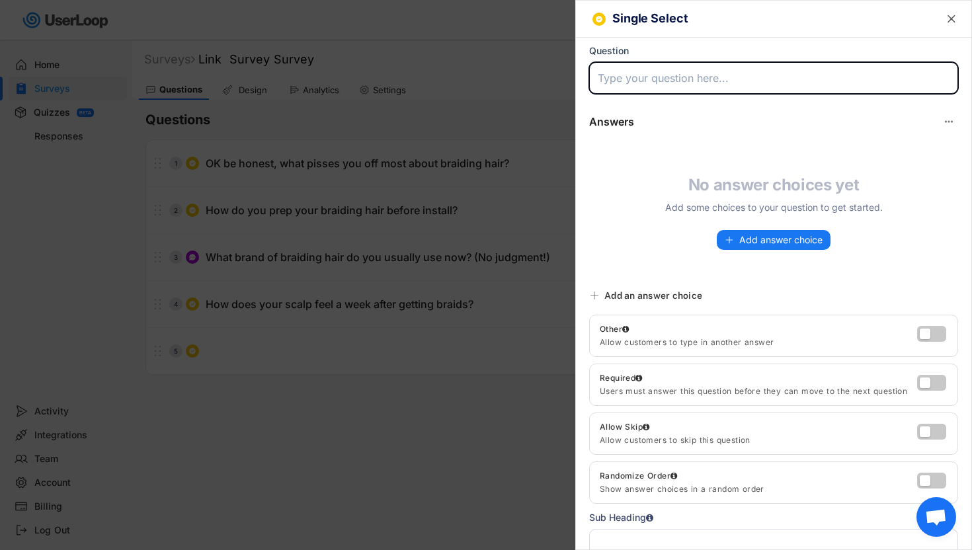
paste input "How long do you typically keep your braids in"
type input "How long do you typically keep your braids in?"
click at [746, 239] on span "Add answer choice" at bounding box center [780, 239] width 83 height 9
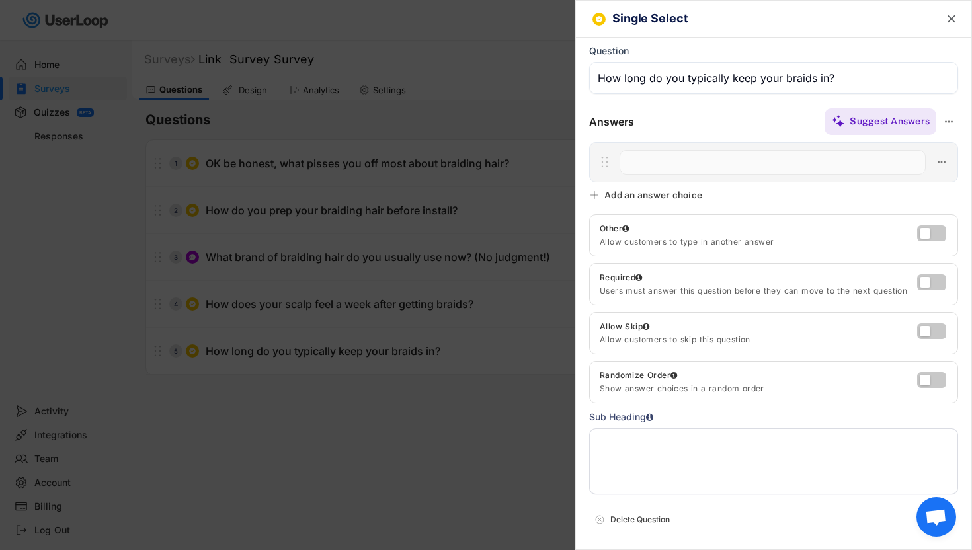
click at [640, 156] on input "input" at bounding box center [772, 162] width 306 height 24
paste input "Less than 2 weeks"
type input "Less than 2 weeks"
click at [597, 202] on div "Single Select  Question Answers Suggest Answers No answer choices yet Add some…" at bounding box center [773, 275] width 397 height 550
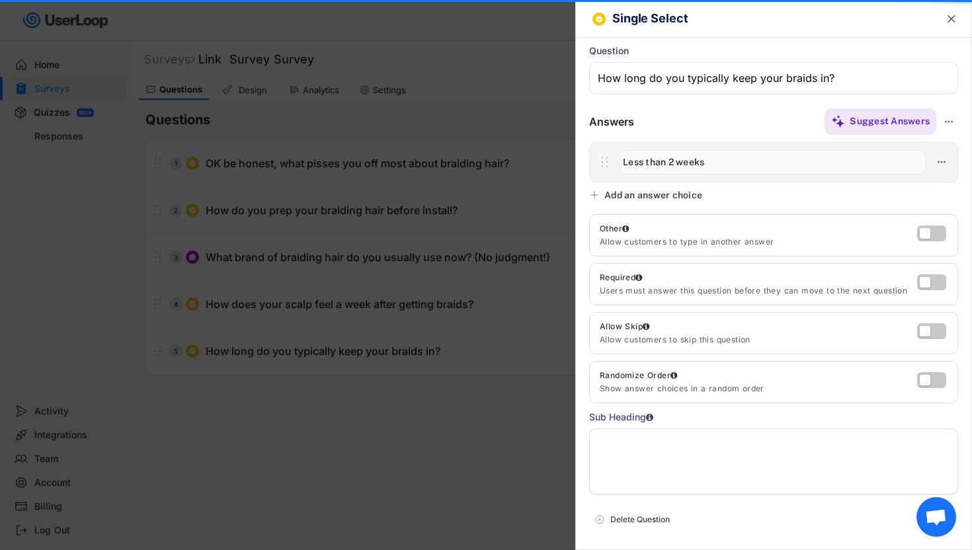
click at [595, 199] on icon at bounding box center [594, 195] width 11 height 11
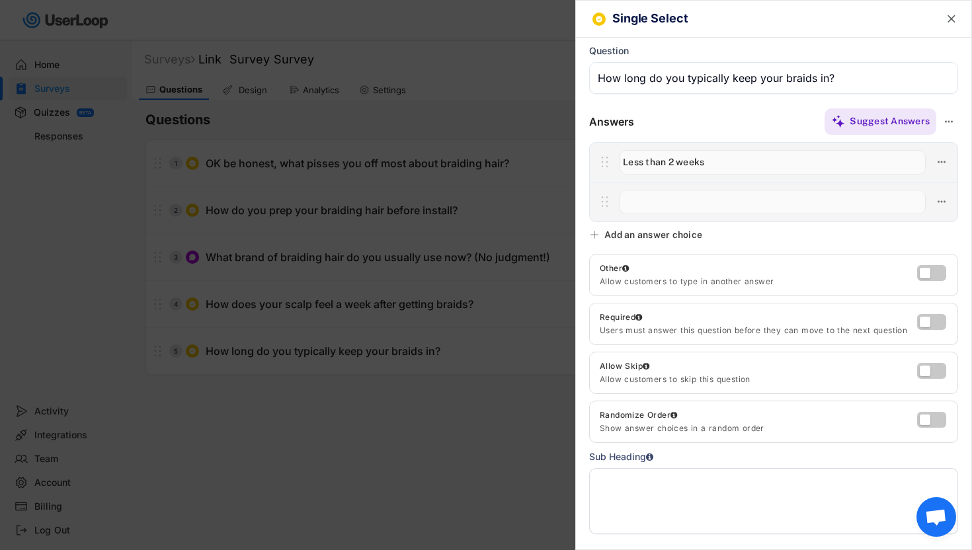
paste input "2–4 weeks"
type input "2–4 weeks"
click at [592, 236] on icon at bounding box center [594, 234] width 11 height 11
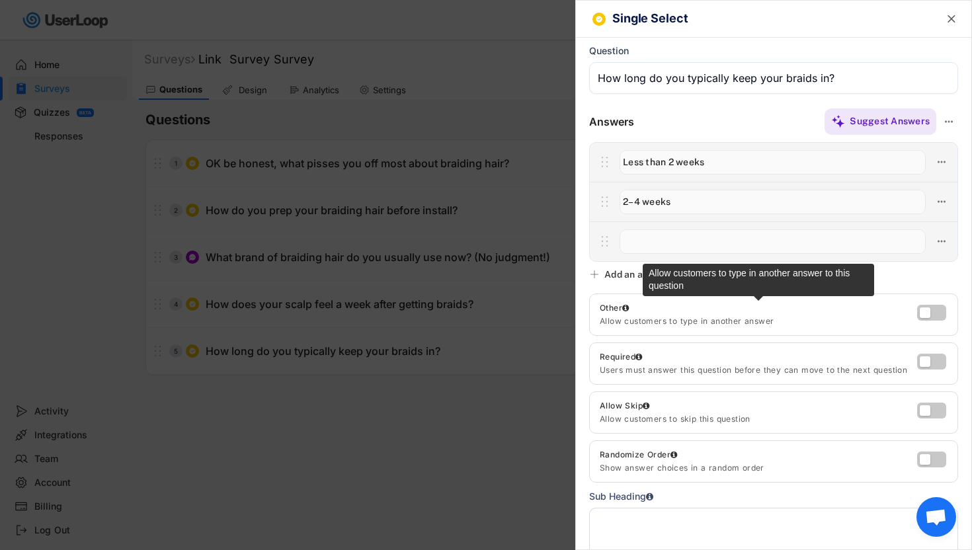
paste input "4–6 weeks"
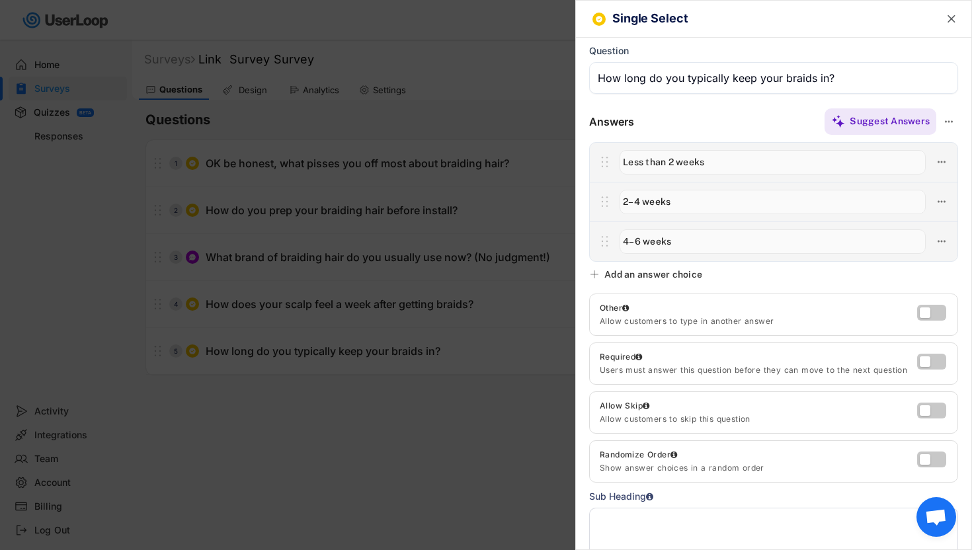
type input "4–6 weeks"
click at [597, 274] on use at bounding box center [594, 274] width 11 height 11
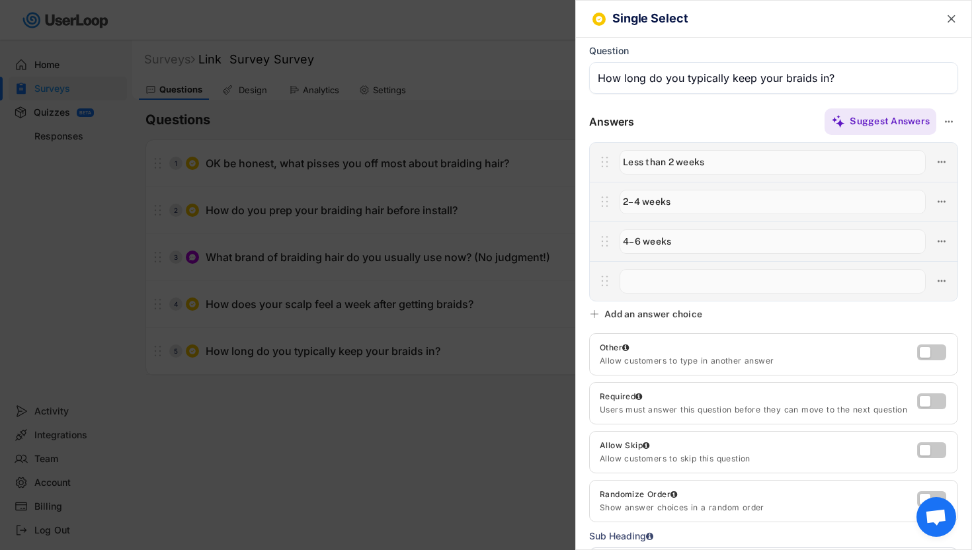
paste input "Over 6 weeks"
type input "Over 6 weeks"
click at [948, 20] on text "" at bounding box center [951, 19] width 8 height 14
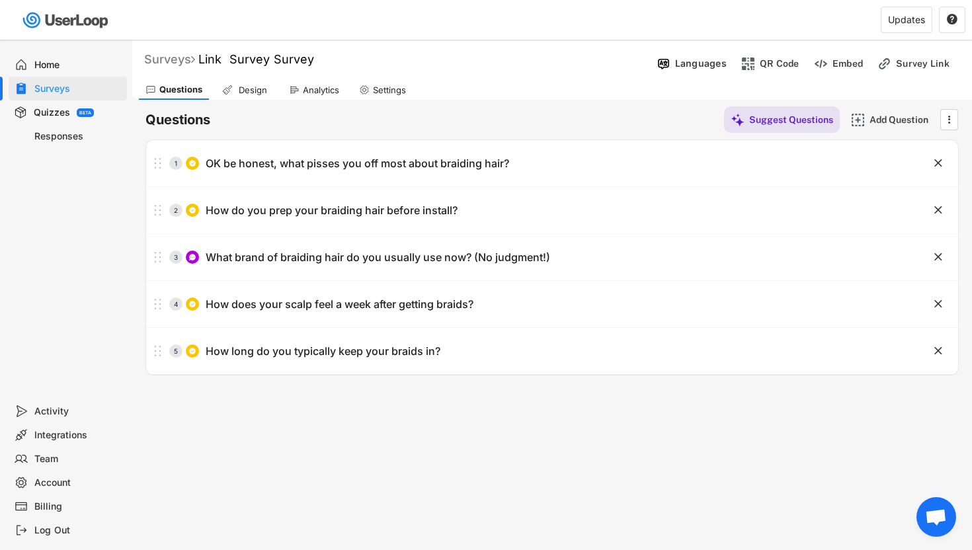
click at [185, 61] on div "Surveys" at bounding box center [169, 59] width 51 height 15
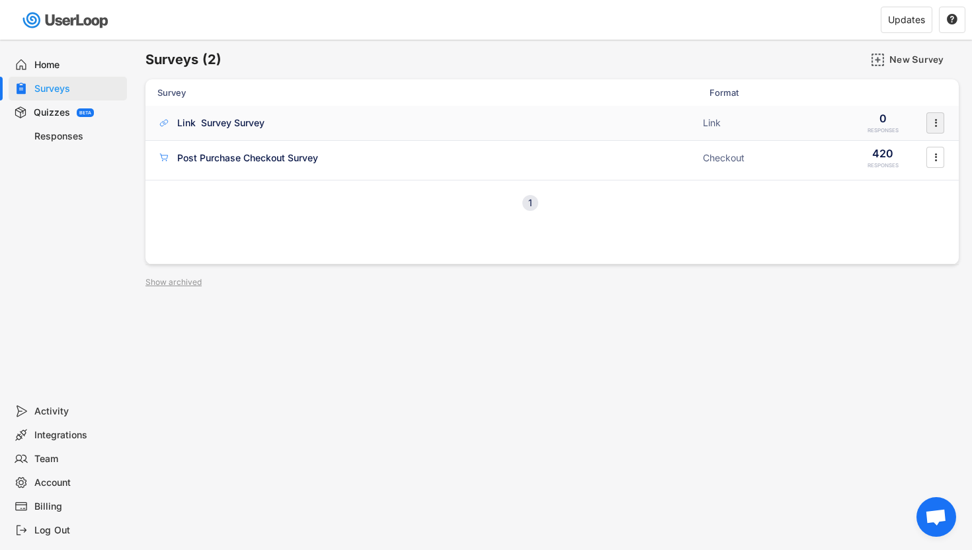
click at [943, 125] on div "" at bounding box center [935, 122] width 18 height 21
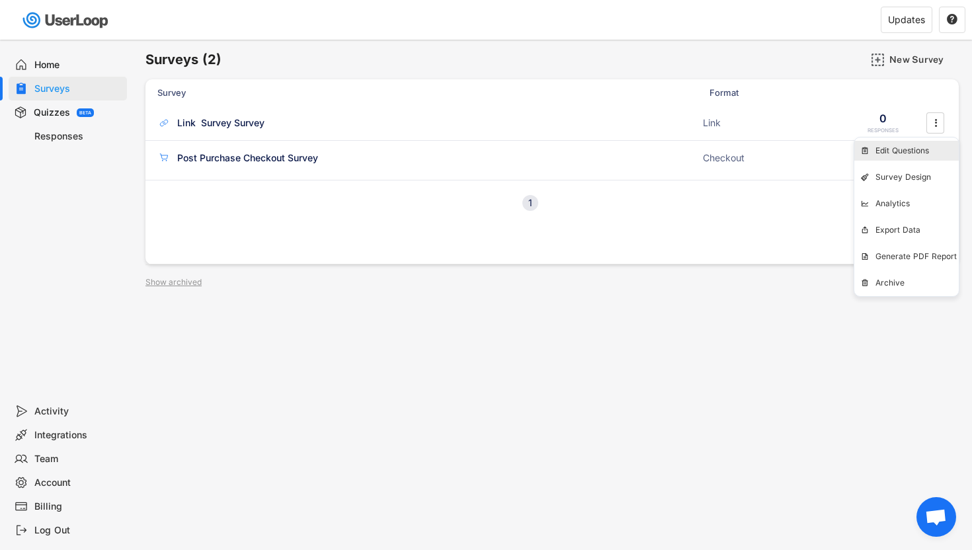
click at [923, 155] on div "Edit Questions" at bounding box center [916, 150] width 83 height 11
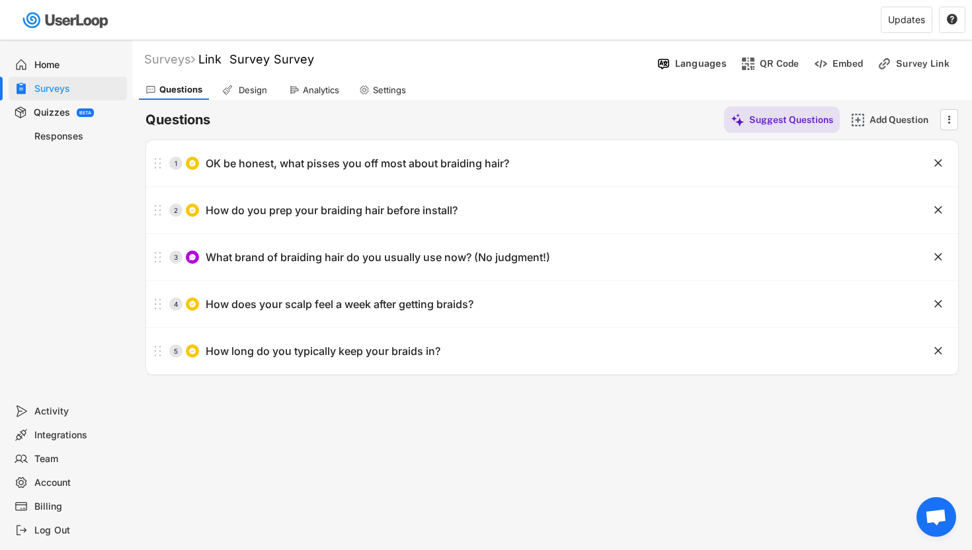
click at [332, 60] on div "Surveys Link Survey Survey " at bounding box center [392, 59] width 520 height 15
click at [324, 58] on div "Surveys Link Survey Survey " at bounding box center [392, 59] width 520 height 15
click at [313, 60] on font "Link Survey Survey" at bounding box center [256, 59] width 116 height 14
drag, startPoint x: 311, startPoint y: 60, endPoint x: 187, endPoint y: 50, distance: 124.0
click at [187, 50] on div "Surveys Link Survey Survey  " at bounding box center [392, 59] width 520 height 23
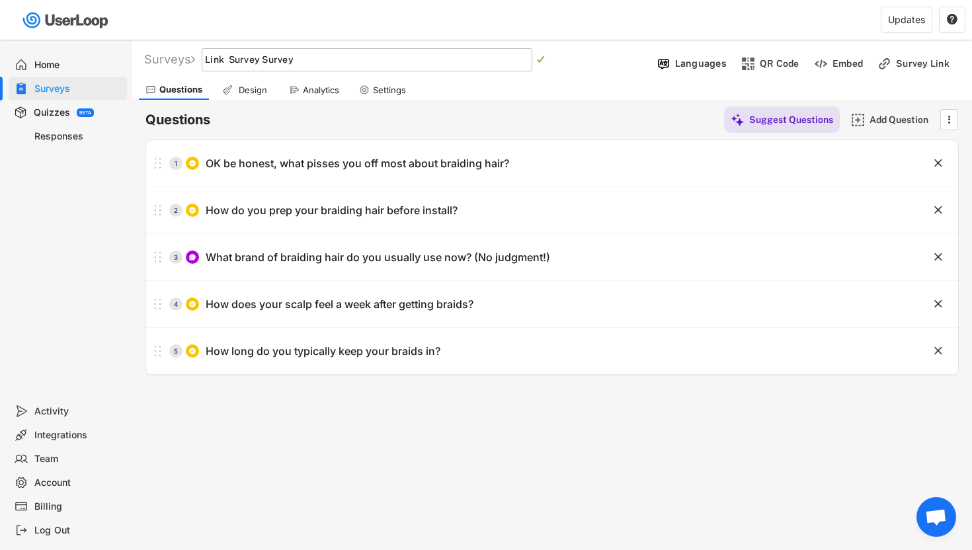
paste input "TOF – Braid Confession Survey (Pain Points)"
type input "TOF – Braid Confession Survey (Pain Points)"
click at [544, 60] on text "" at bounding box center [541, 59] width 8 height 9
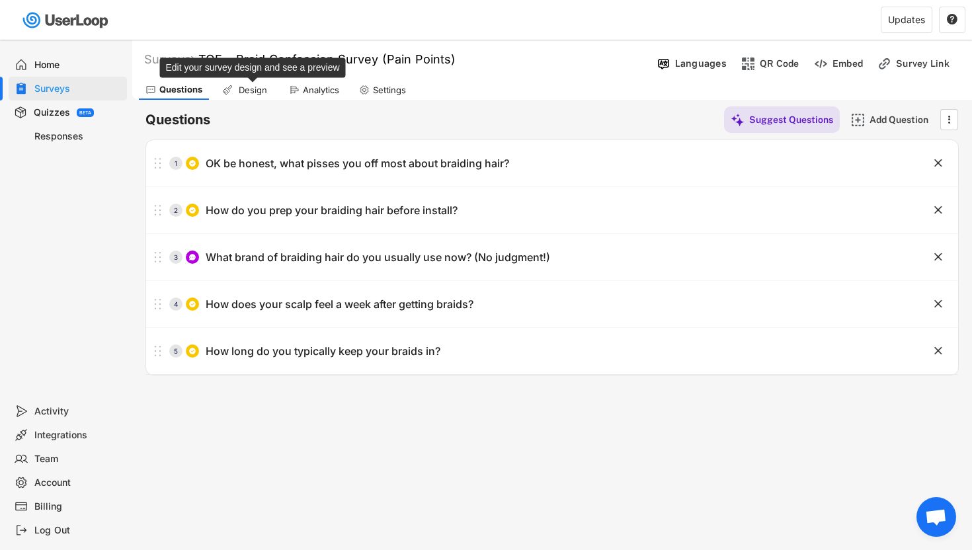
click at [241, 89] on div "Design" at bounding box center [252, 90] width 33 height 11
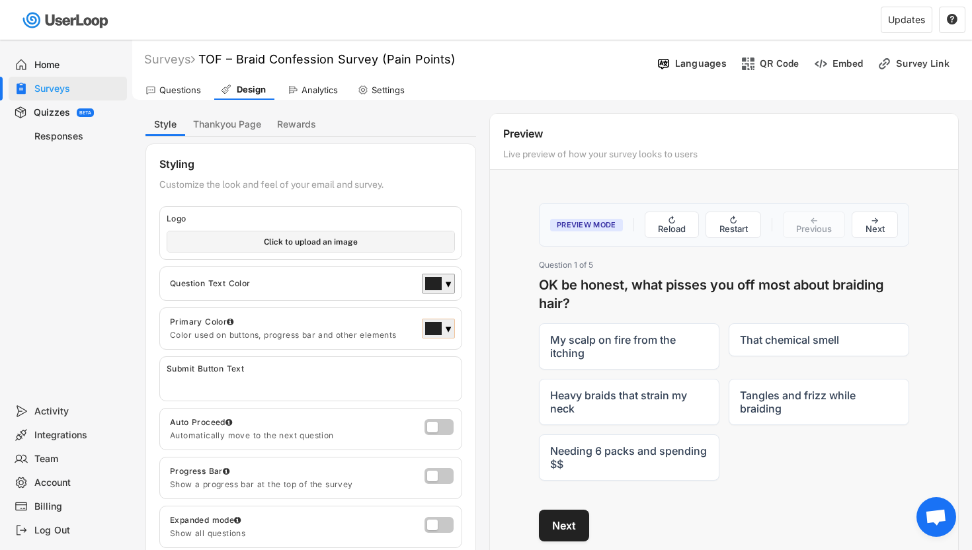
click at [440, 329] on div at bounding box center [433, 329] width 15 height 12
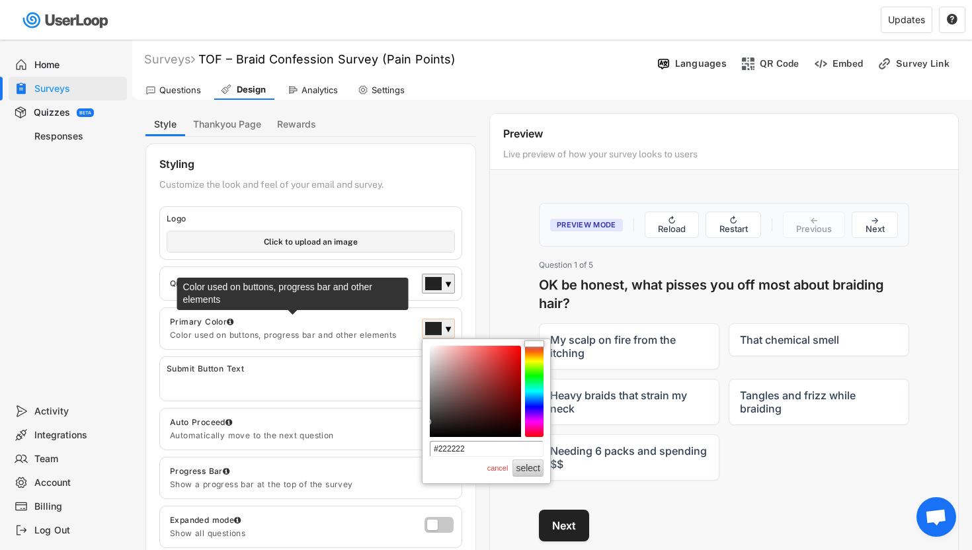
click at [391, 325] on div "Primary Color" at bounding box center [292, 322] width 245 height 11
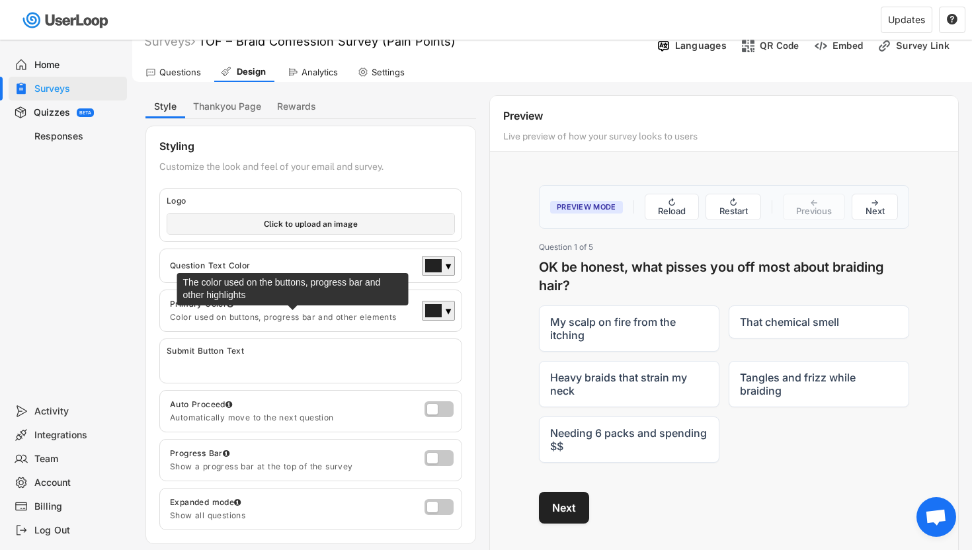
scroll to position [20, 0]
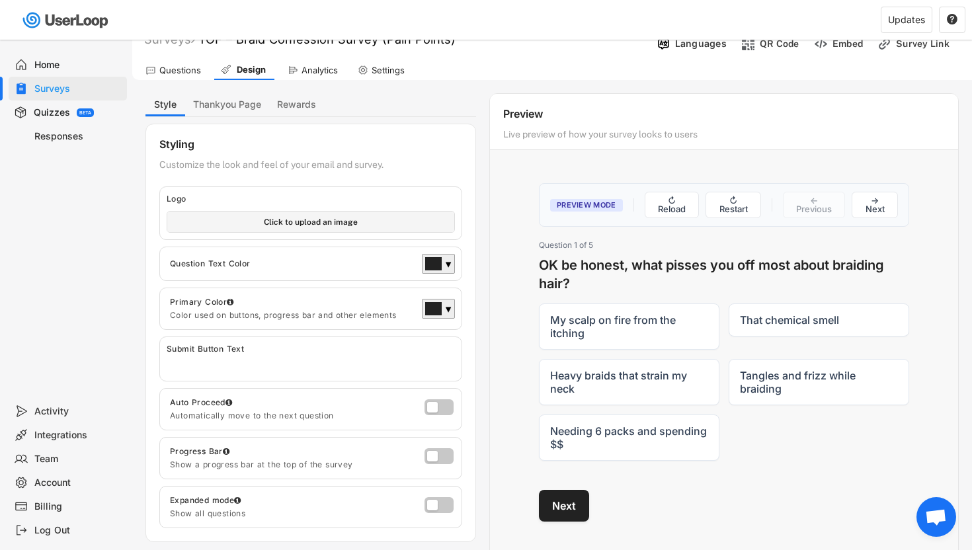
click at [370, 222] on input "file" at bounding box center [310, 222] width 287 height 20
type input "C:\fakepath\gyal_braids_1200x628_fixed.jpg"
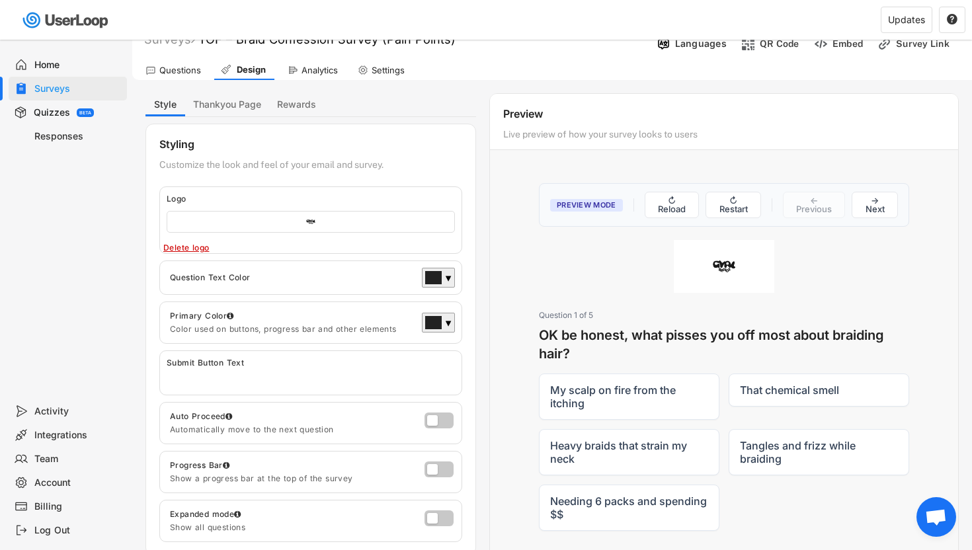
click at [732, 267] on img at bounding box center [724, 266] width 101 height 53
click at [294, 221] on input "file" at bounding box center [310, 222] width 287 height 20
click at [192, 249] on div "Delete logo" at bounding box center [259, 248] width 192 height 11
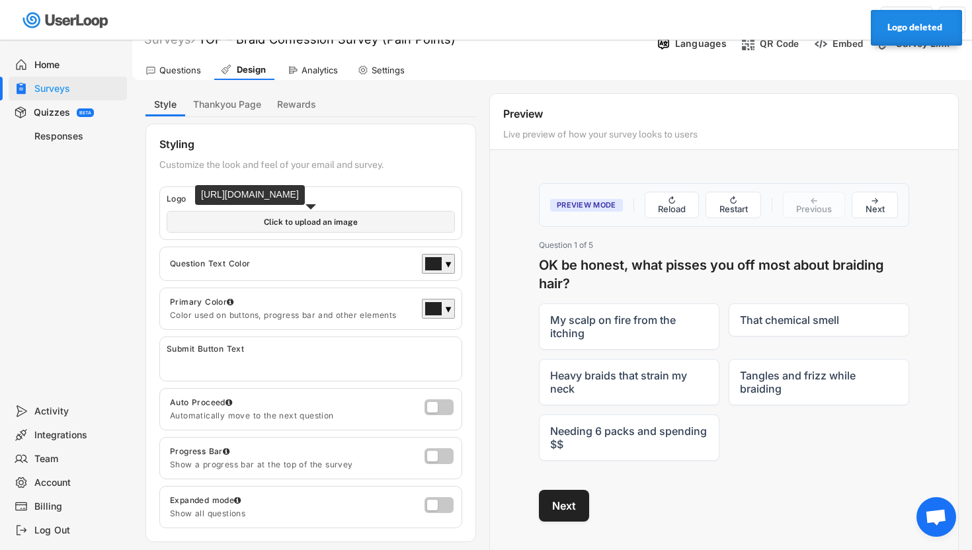
click at [303, 218] on input "file" at bounding box center [310, 222] width 287 height 20
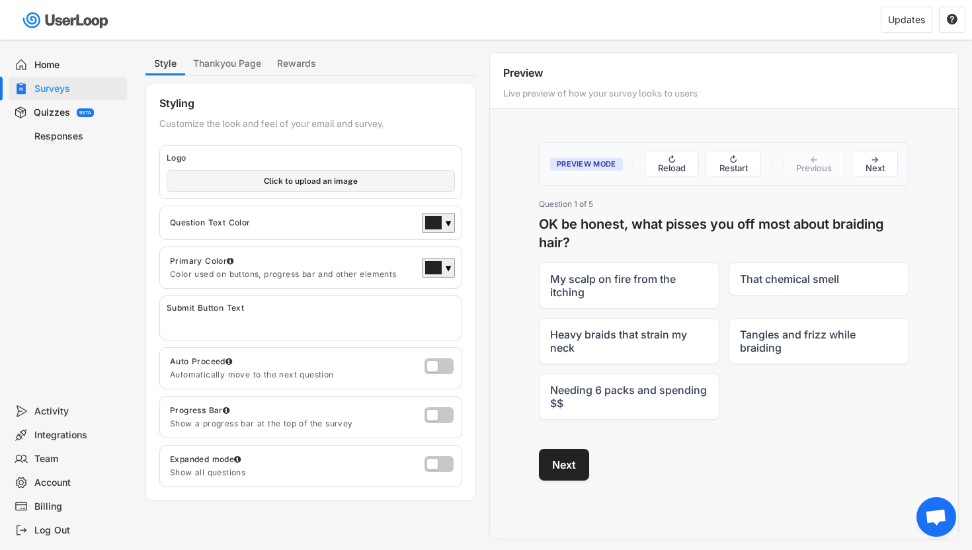
scroll to position [69, 0]
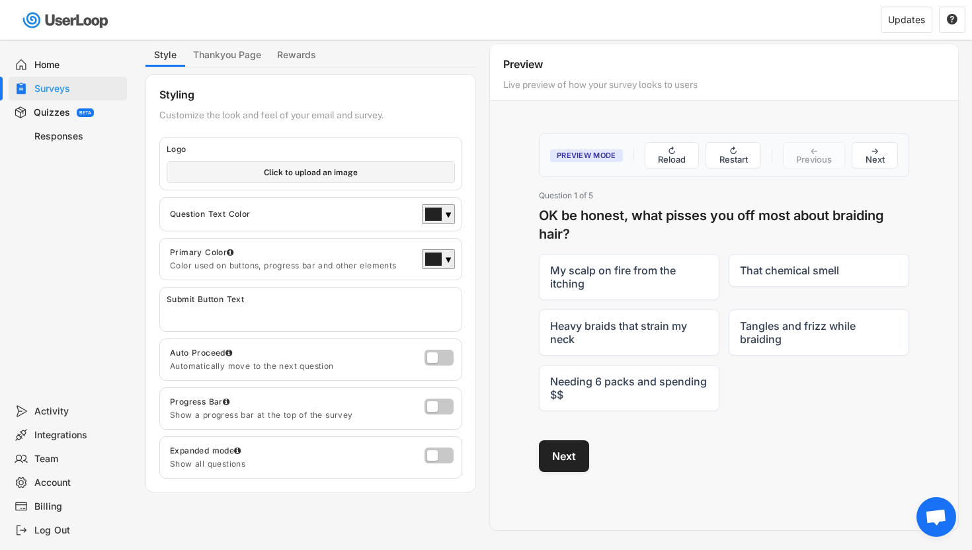
click at [240, 311] on input "input" at bounding box center [314, 315] width 295 height 20
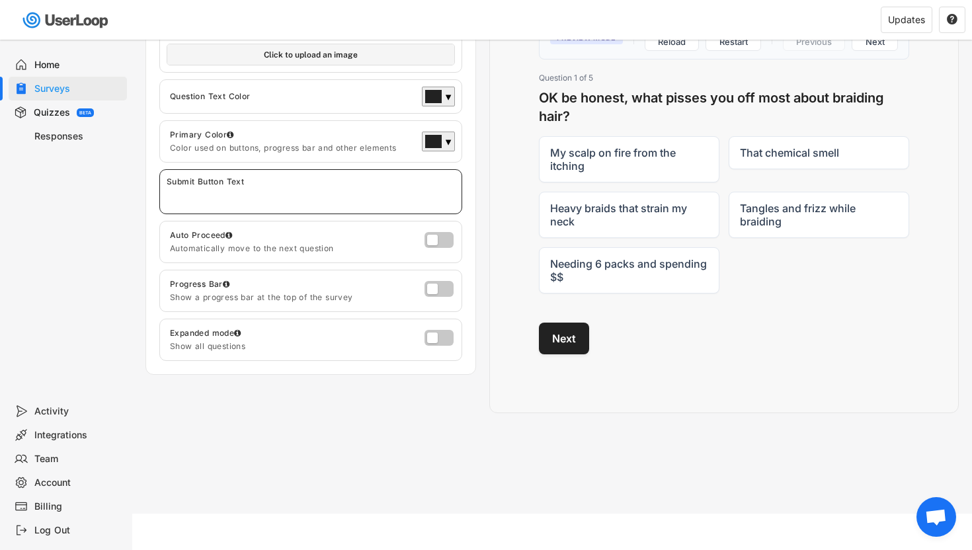
scroll to position [190, 0]
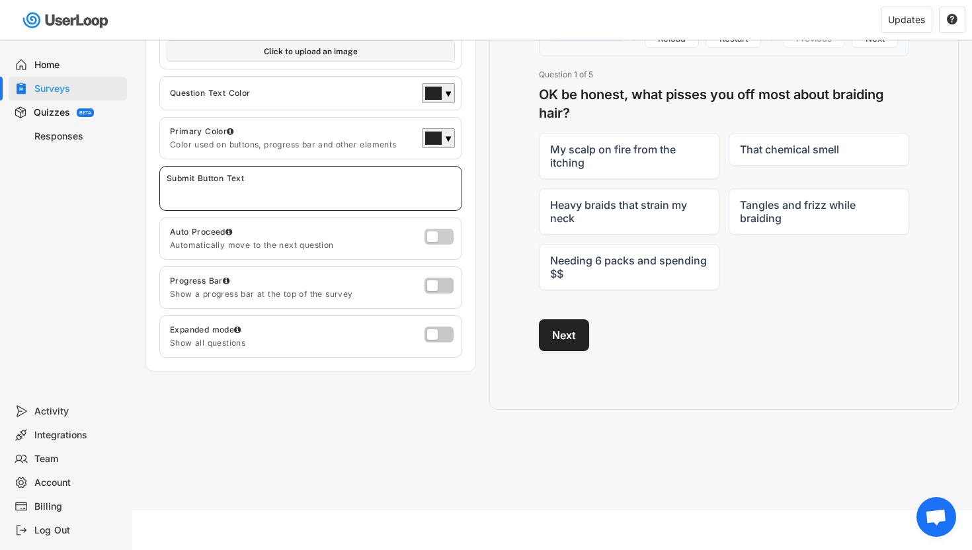
click at [434, 233] on label at bounding box center [435, 233] width 29 height 16
click at [0, 0] on input "checkbox" at bounding box center [0, 0] width 0 height 0
click at [433, 283] on label at bounding box center [435, 282] width 29 height 16
click at [0, 0] on input "checkbox" at bounding box center [0, 0] width 0 height 0
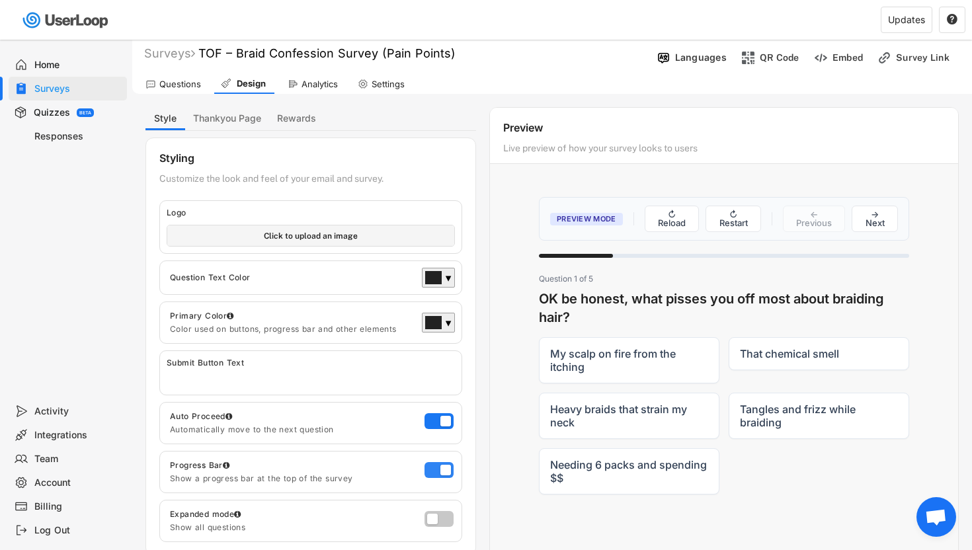
scroll to position [5, 0]
click at [601, 361] on label "My scalp on fire from the itching" at bounding box center [629, 361] width 180 height 46
click at [539, 339] on input "My scalp on fire from the itching" at bounding box center [538, 338] width 1 height 1
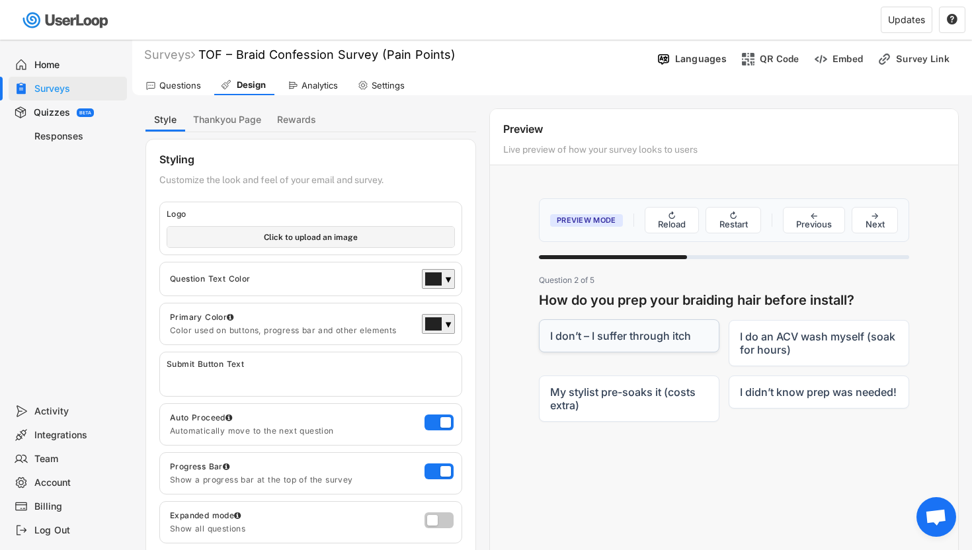
click at [603, 345] on label "I don’t – I suffer through itch" at bounding box center [629, 335] width 180 height 33
click at [539, 320] on input "I don’t – I suffer through itch" at bounding box center [538, 319] width 1 height 1
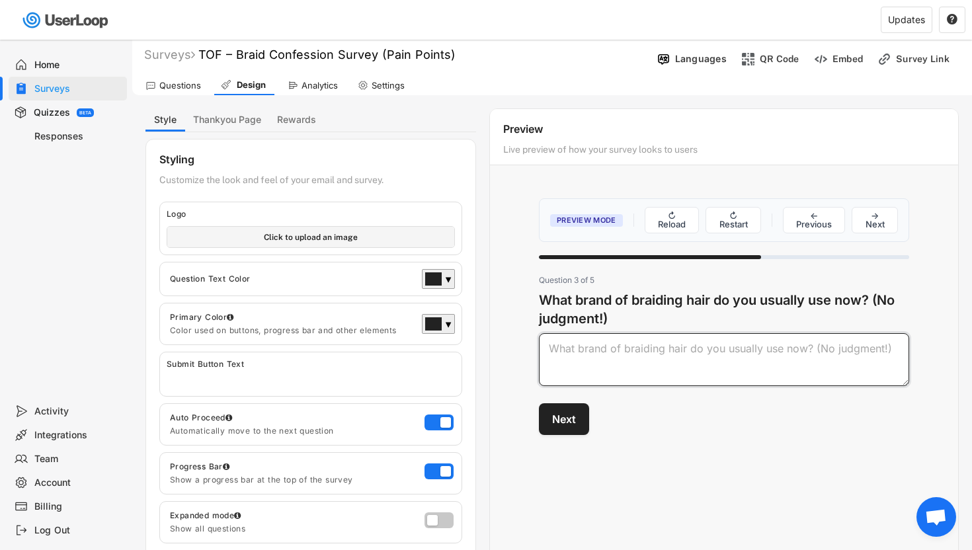
click at [596, 368] on textarea at bounding box center [724, 359] width 370 height 53
type textarea "ll"
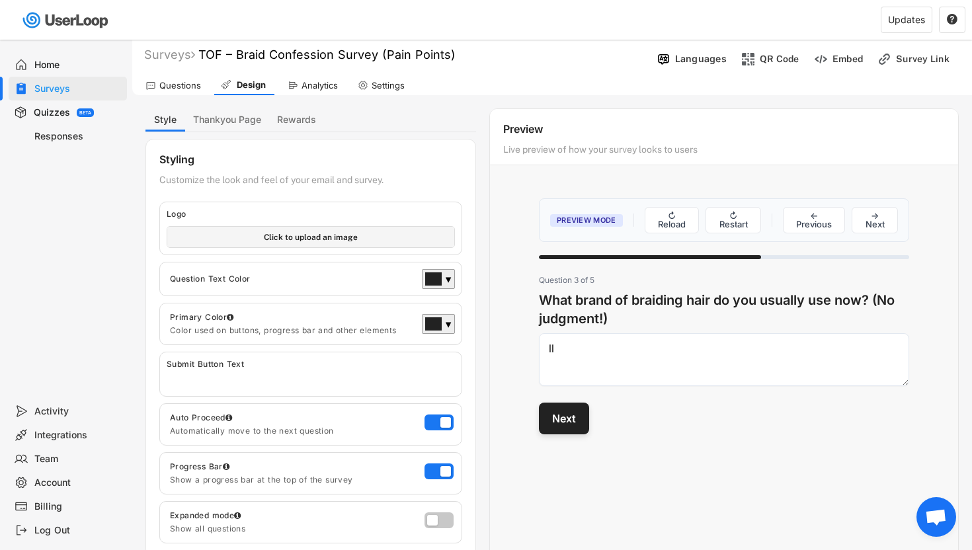
click at [574, 404] on button "Next" at bounding box center [564, 419] width 50 height 32
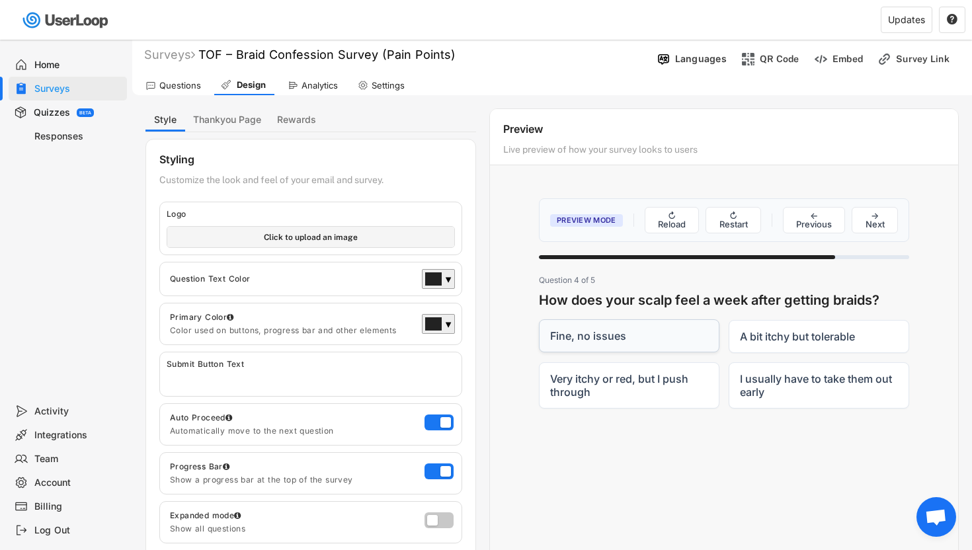
click at [648, 340] on label "Fine, no issues" at bounding box center [629, 335] width 180 height 33
click at [539, 320] on input "Fine, no issues" at bounding box center [538, 319] width 1 height 1
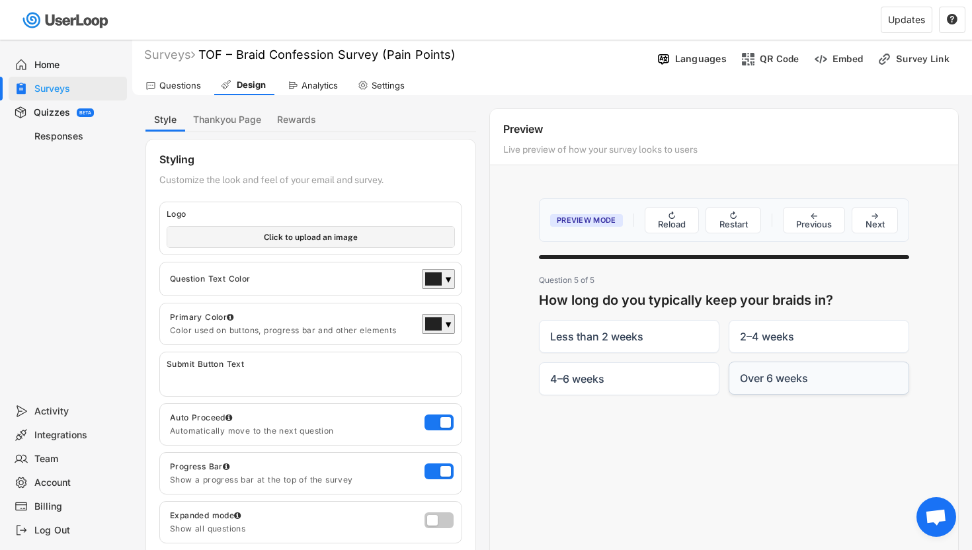
click at [779, 383] on label "Over 6 weeks" at bounding box center [819, 378] width 180 height 33
click at [729, 362] on input "Over 6 weeks" at bounding box center [728, 362] width 1 height 1
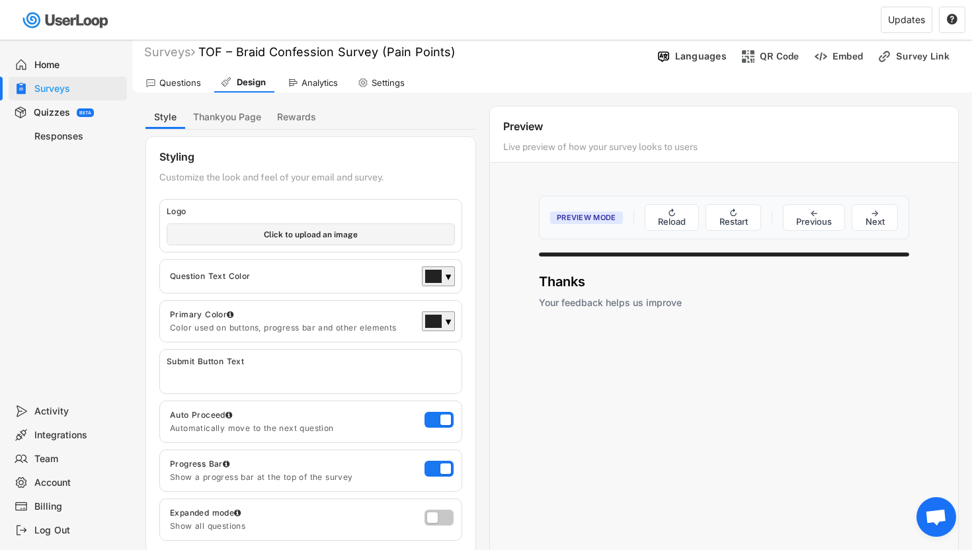
scroll to position [0, 0]
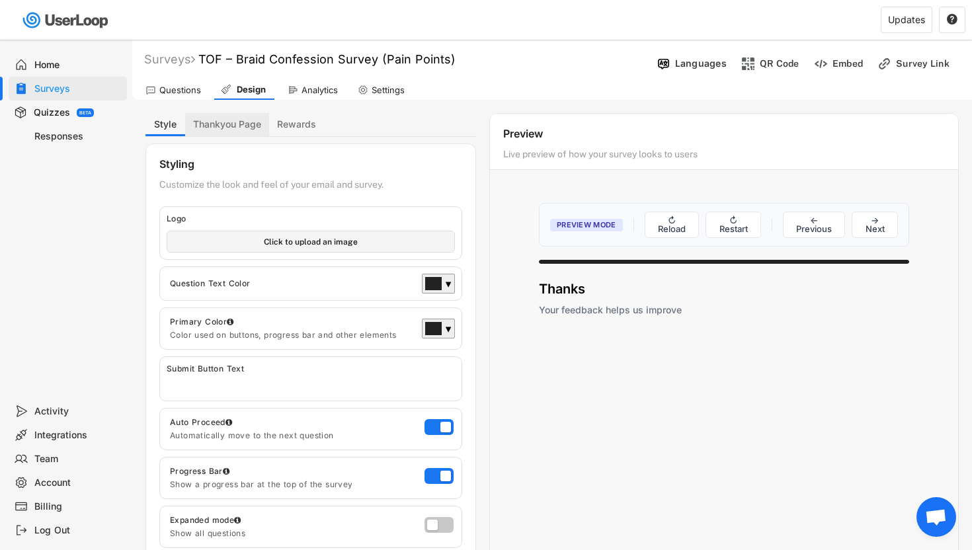
click at [230, 126] on button "Thankyou Page" at bounding box center [227, 124] width 84 height 23
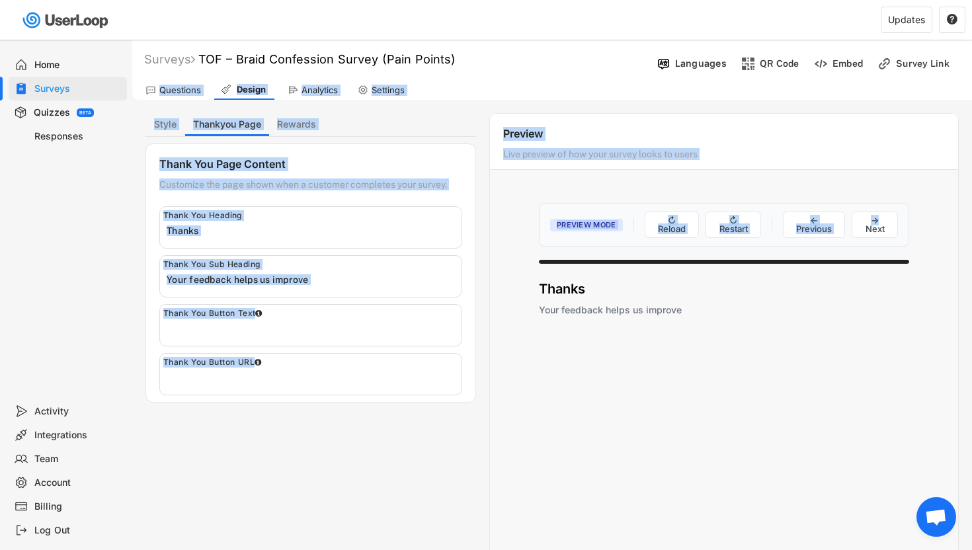
drag, startPoint x: 144, startPoint y: 102, endPoint x: 971, endPoint y: 217, distance: 835.0
click at [333, 218] on div "Surveys TOF – Braid Confession Survey (Pain Points)  Languages QR Code Embed S…" at bounding box center [552, 370] width 840 height 661
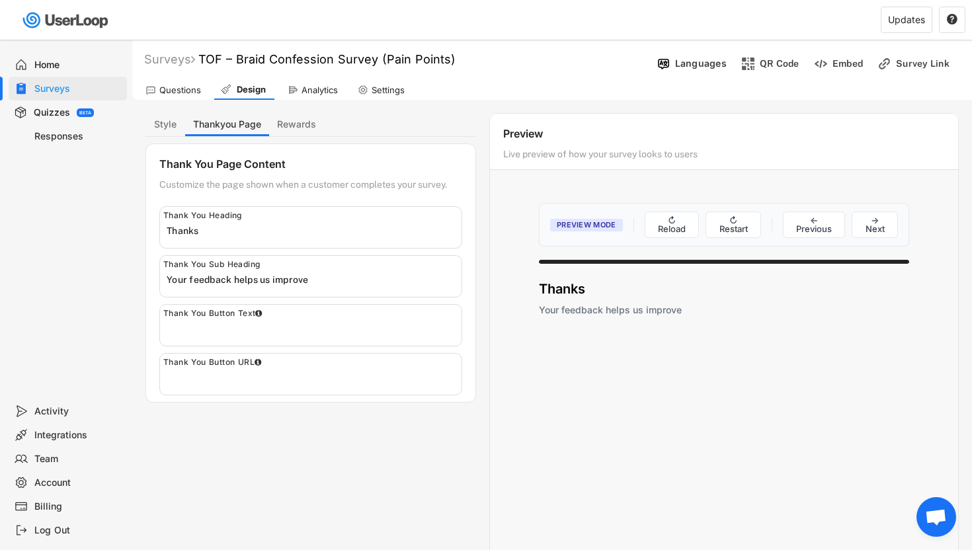
click at [132, 251] on body "Welcome, Gyal  Last 30 days SURVEYS 2 RESPONSES 420 Your surveys TOF – Braid C…" at bounding box center [486, 275] width 972 height 550
drag, startPoint x: 231, startPoint y: 231, endPoint x: 117, endPoint y: 224, distance: 114.6
click at [117, 224] on body "Welcome, Gyal  Last 30 days SURVEYS 2 RESPONSES 420 Your surveys TOF – Braid C…" at bounding box center [486, 275] width 972 height 550
paste input "Thanks for keeping it real 💜"
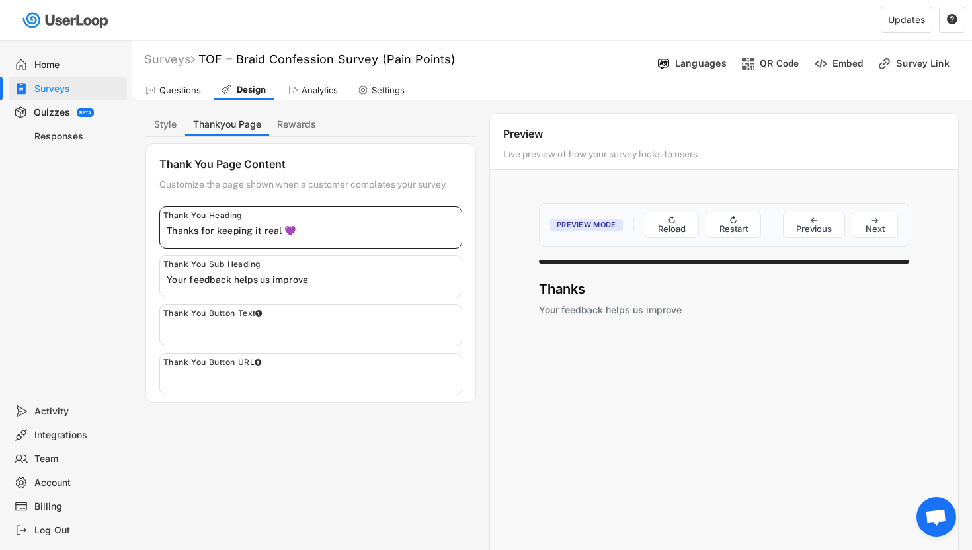
type input "Thanks for keeping it real 💜"
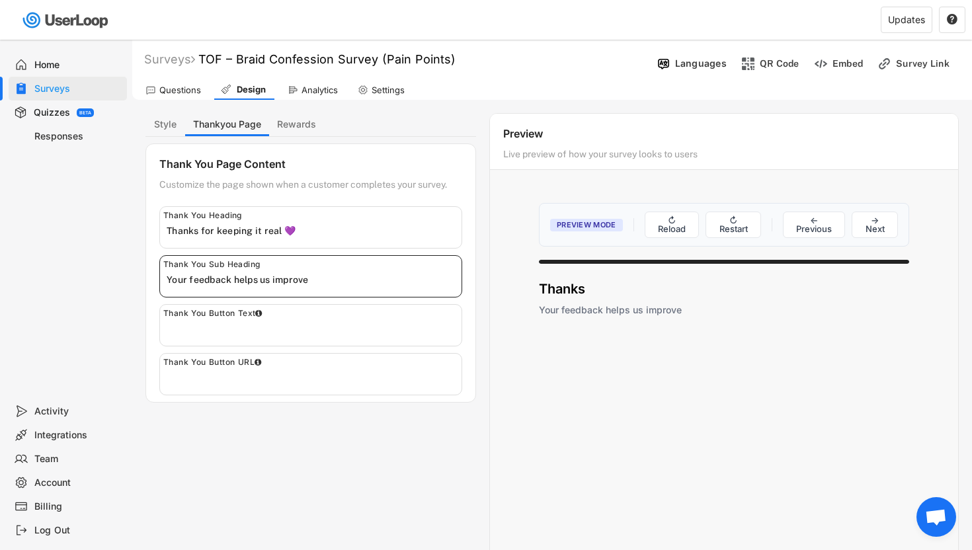
drag, startPoint x: 327, startPoint y: 283, endPoint x: 94, endPoint y: 277, distance: 233.5
click at [94, 277] on body "Welcome, Gyal  Last 30 days SURVEYS 2 RESPONSES 420 Your surveys TOF – Braid C…" at bounding box center [486, 275] width 972 height 550
paste input "Thanks for sharing your truth — every [MEDICAL_DATA], heavy pack, and chemical …"
type input "Thanks for sharing your truth — every [MEDICAL_DATA], heavy pack, and chemical …"
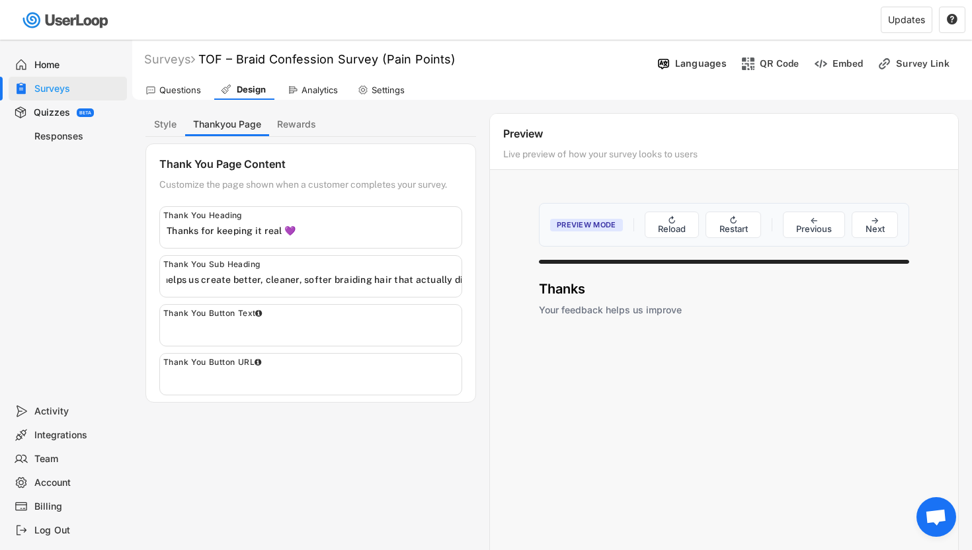
scroll to position [0, 0]
drag, startPoint x: 313, startPoint y: 227, endPoint x: 134, endPoint y: 217, distance: 178.8
click at [134, 217] on div "Surveys TOF – Braid Confession Survey (Pain Points)  Languages QR Code Embed S…" at bounding box center [552, 370] width 840 height 661
paste input "You did your good deed for the braid community 🙌🏽"
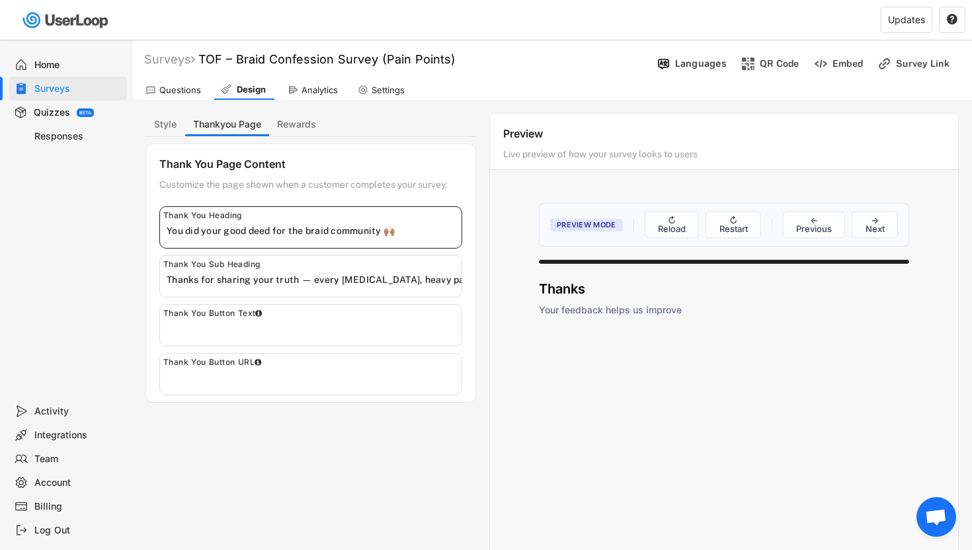
type input "You did your good deed for the braid community 🙌🏽"
click at [244, 334] on input "input" at bounding box center [314, 329] width 295 height 20
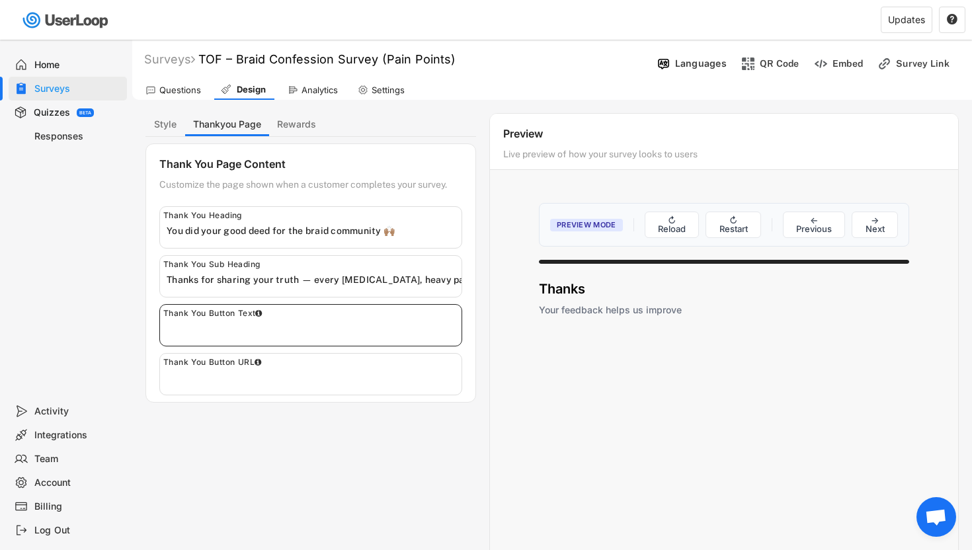
paste input "Discover Better Braids"
type input "Discover Better Braids"
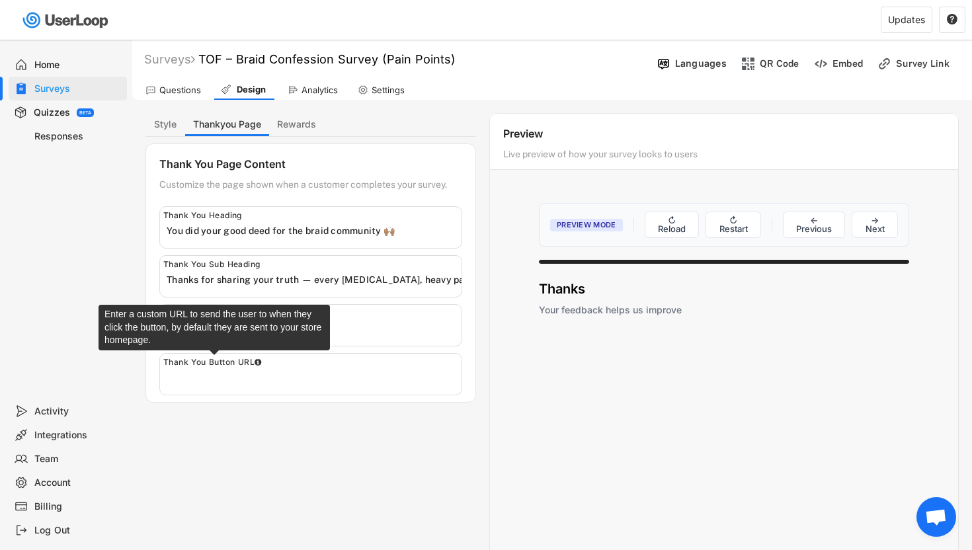
click at [241, 372] on input "input" at bounding box center [314, 378] width 295 height 20
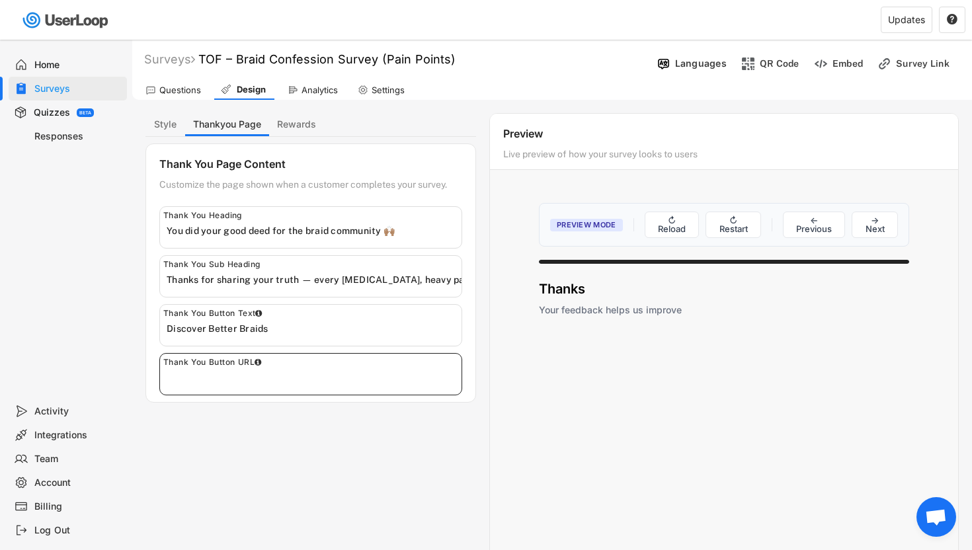
paste input "[URL][DOMAIN_NAME]"
type input "[URL][DOMAIN_NAME]"
click at [550, 93] on div "Questions Design Analytics Settings" at bounding box center [552, 88] width 840 height 23
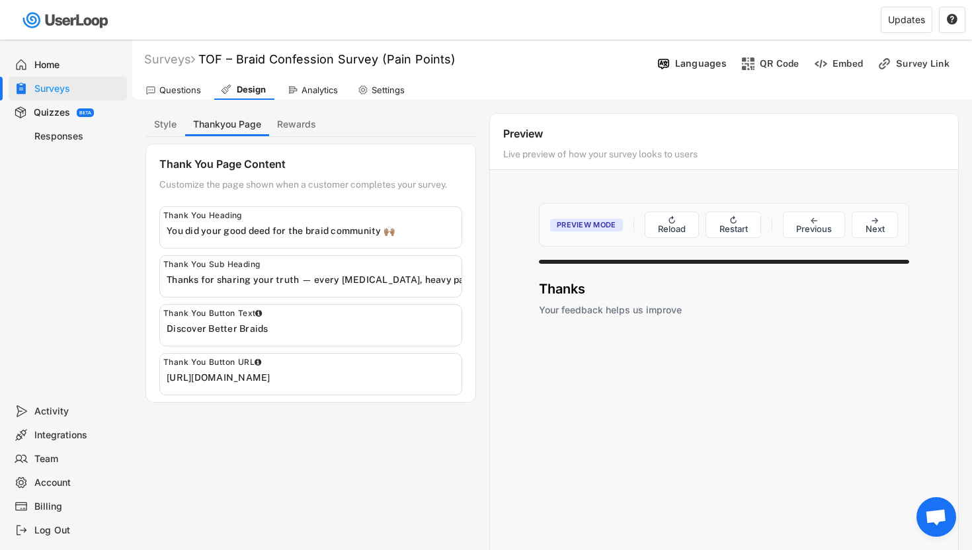
click at [587, 222] on span "Preview Mode" at bounding box center [586, 225] width 73 height 13
click at [298, 126] on button "Rewards" at bounding box center [296, 124] width 55 height 23
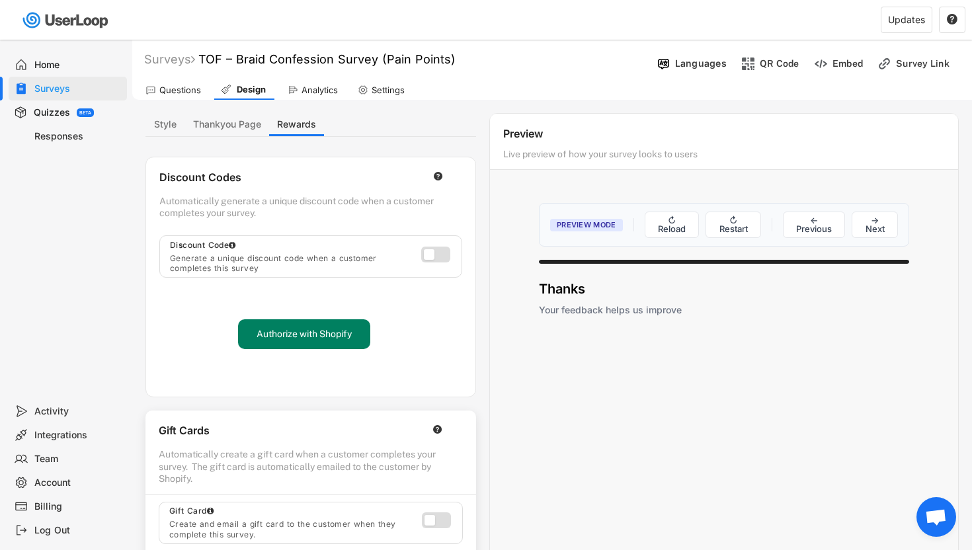
click at [450, 100] on div "Surveys TOF – Braid Confession Survey (Pain Points)  Languages QR Code Embed S…" at bounding box center [552, 370] width 840 height 661
click at [321, 92] on div "Analytics" at bounding box center [319, 90] width 36 height 11
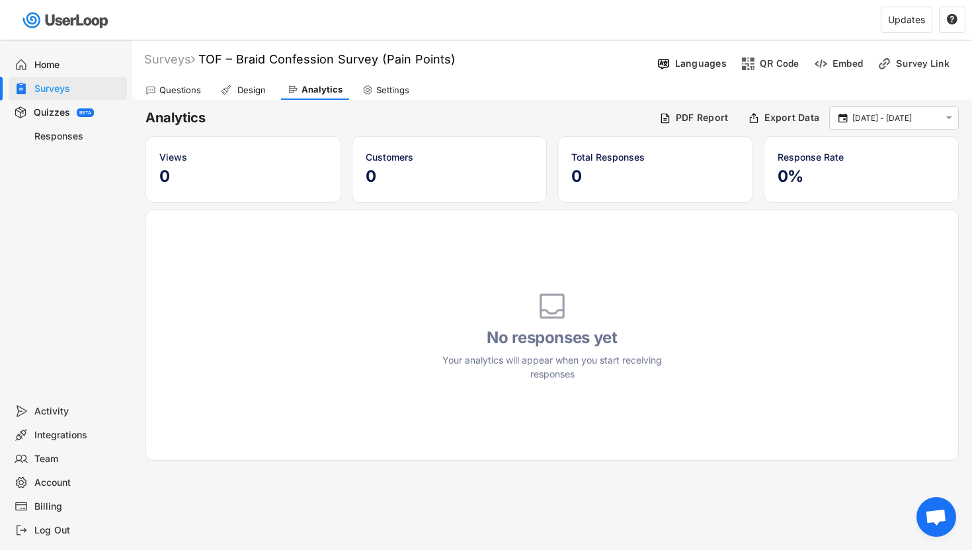
click at [383, 91] on div "Settings" at bounding box center [392, 90] width 33 height 11
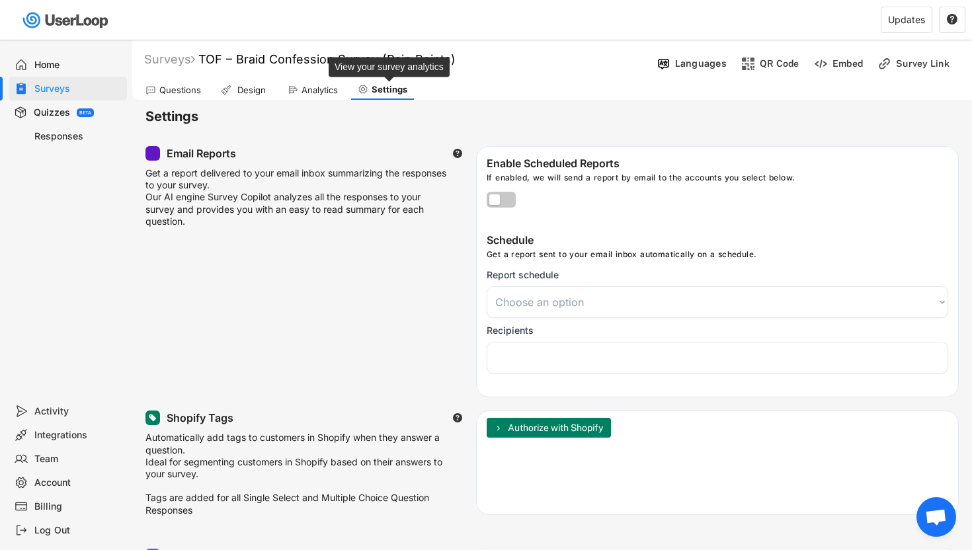
select select
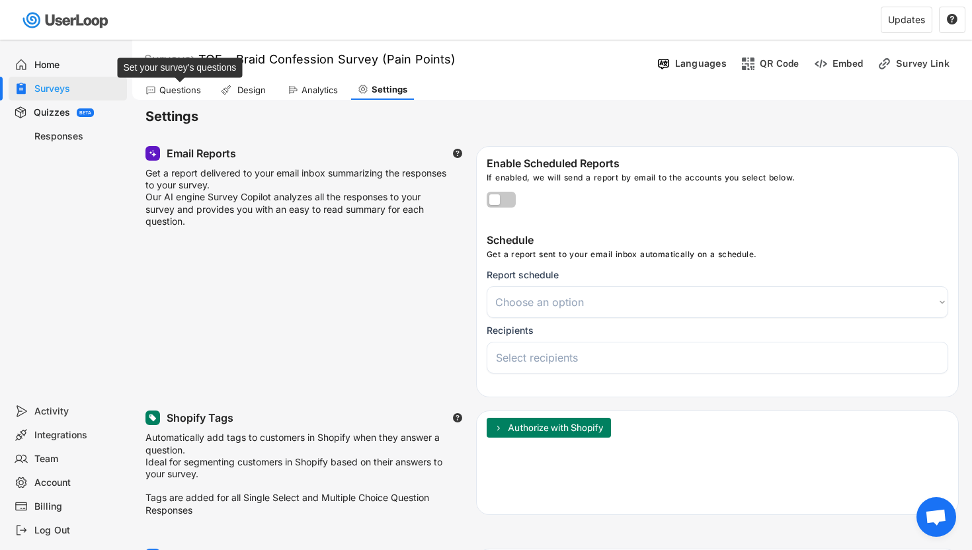
click at [186, 87] on div "Questions" at bounding box center [180, 90] width 42 height 11
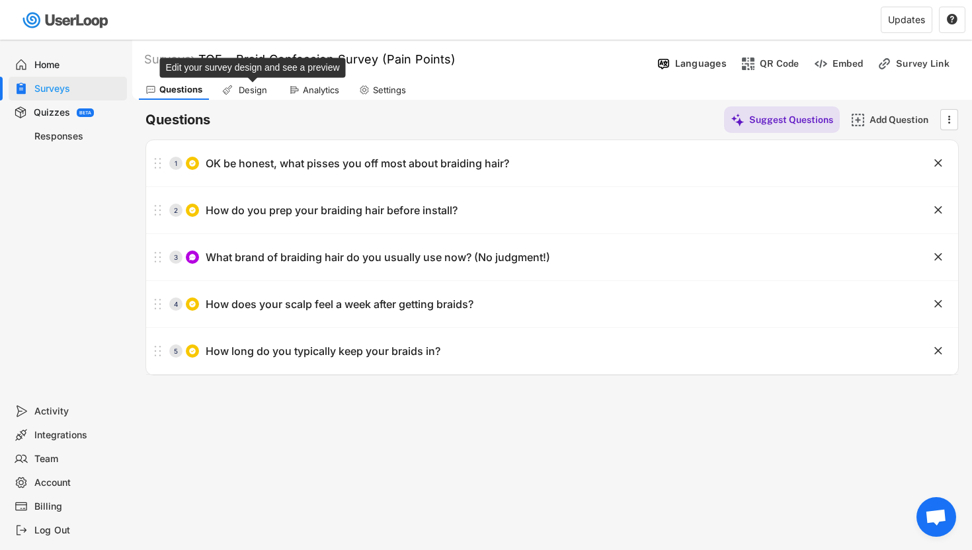
click at [260, 89] on div "Design" at bounding box center [252, 90] width 33 height 11
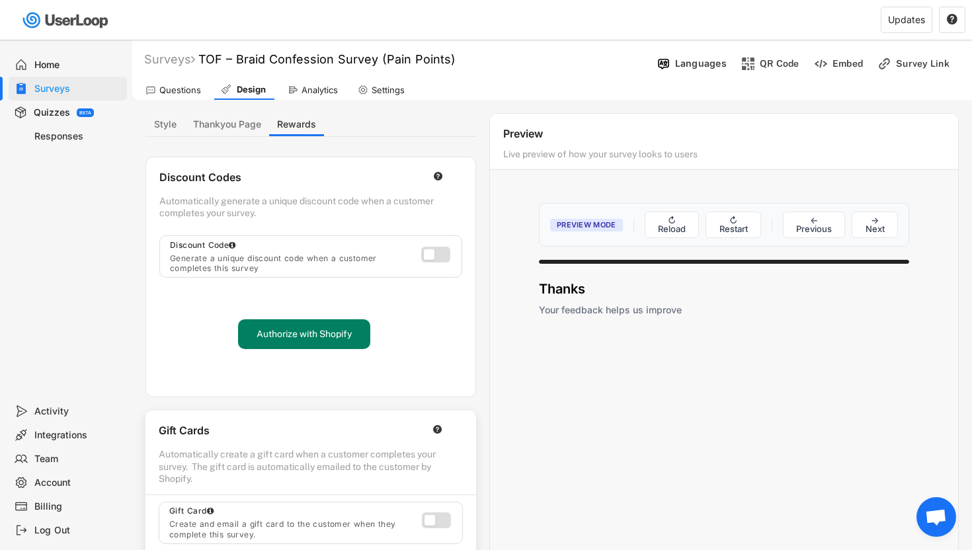
click at [518, 134] on div "Preview" at bounding box center [724, 136] width 442 height 18
click at [224, 131] on button "Thankyou Page" at bounding box center [227, 124] width 84 height 23
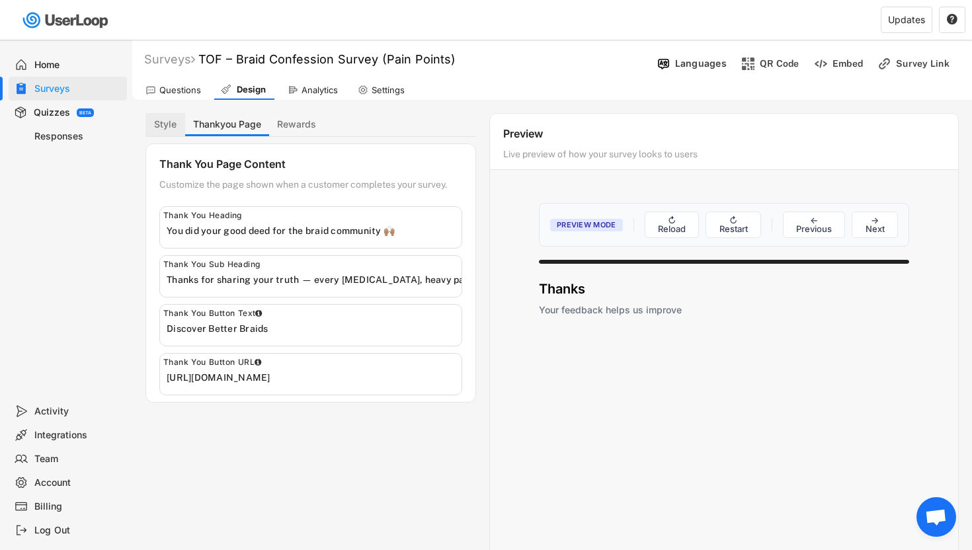
click at [167, 128] on button "Style" at bounding box center [165, 124] width 40 height 23
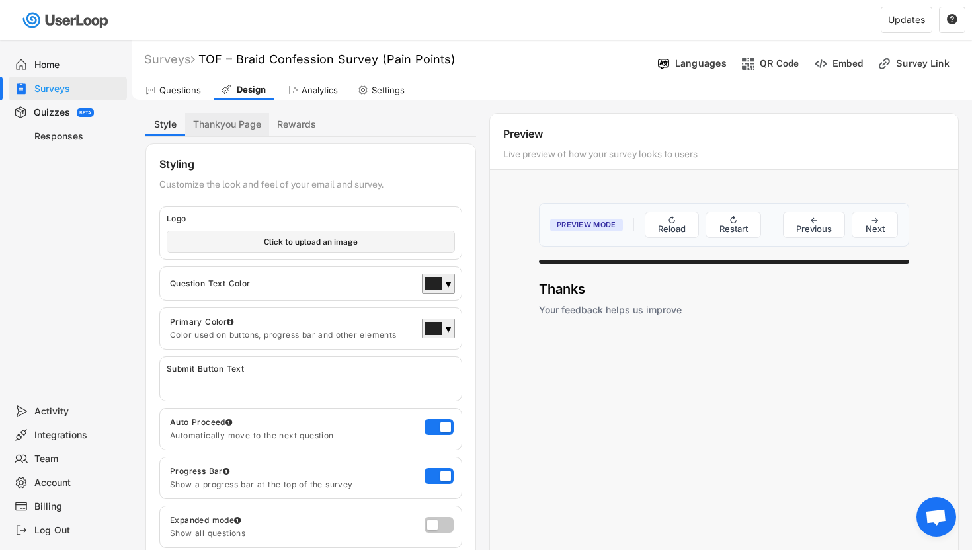
click at [221, 117] on button "Thankyou Page" at bounding box center [227, 124] width 84 height 23
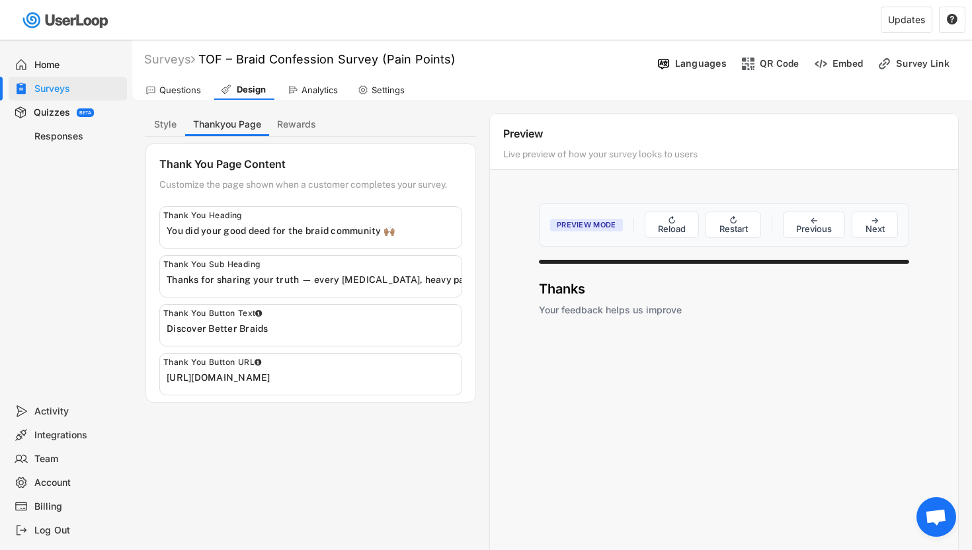
click at [584, 311] on h4 "Your feedback helps us improve" at bounding box center [724, 309] width 370 height 13
click at [678, 227] on button "↻ Reload" at bounding box center [672, 224] width 55 height 26
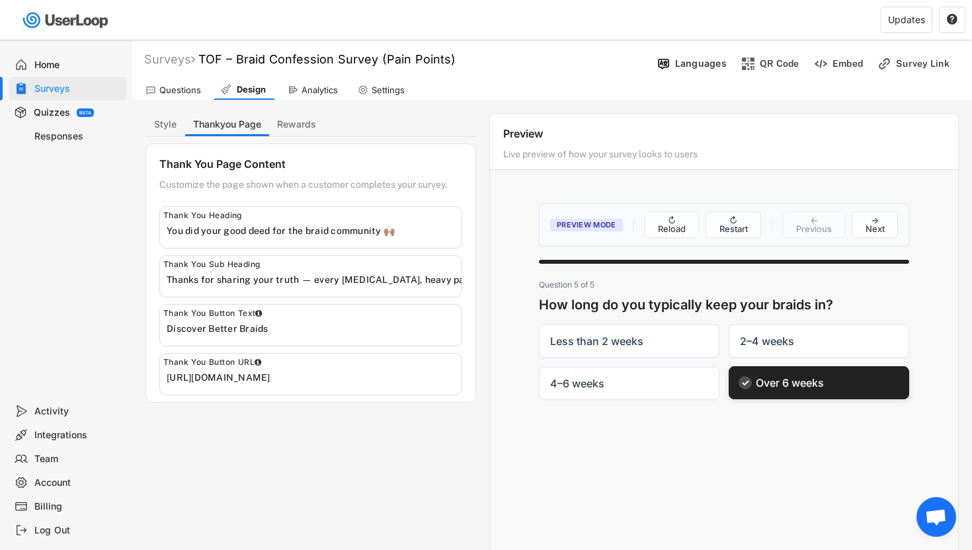
click at [805, 384] on label "Over 6 weeks" at bounding box center [819, 382] width 180 height 33
click at [729, 367] on input "Over 6 weeks" at bounding box center [728, 366] width 1 height 1
click at [779, 383] on label "Over 6 weeks" at bounding box center [819, 382] width 180 height 33
click at [729, 367] on input "Over 6 weeks" at bounding box center [728, 366] width 1 height 1
click at [776, 340] on label "2–4 weeks" at bounding box center [819, 340] width 180 height 33
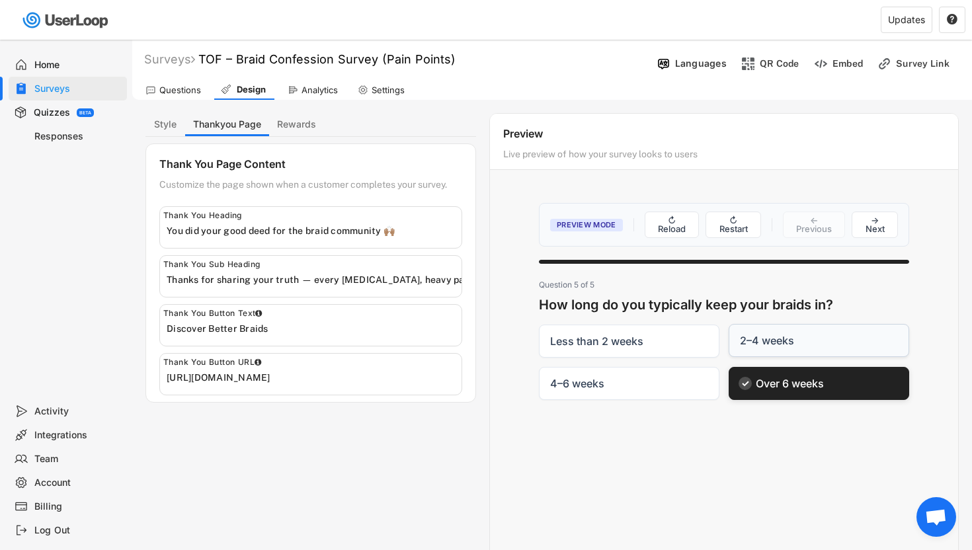
click at [729, 325] on input "2–4 weeks" at bounding box center [728, 324] width 1 height 1
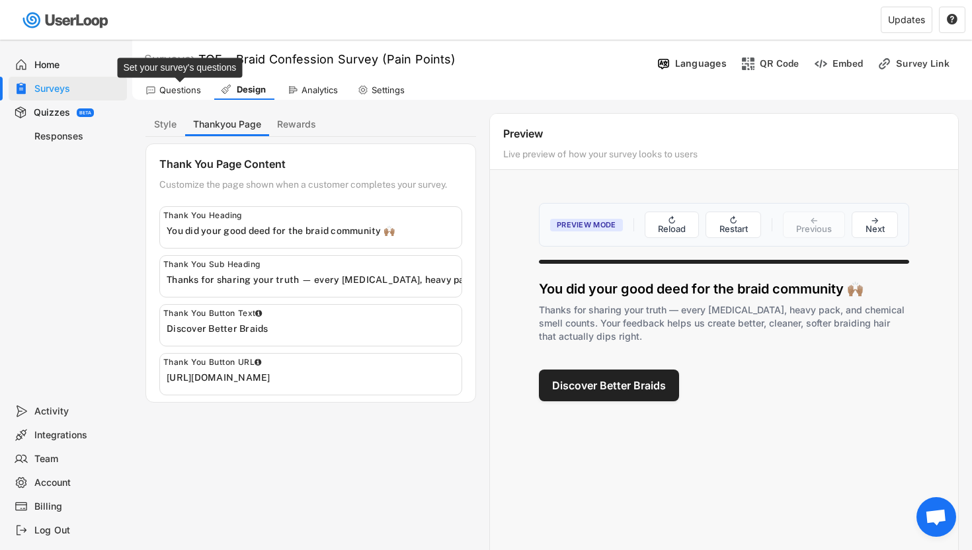
click at [169, 90] on div "Questions" at bounding box center [180, 90] width 42 height 11
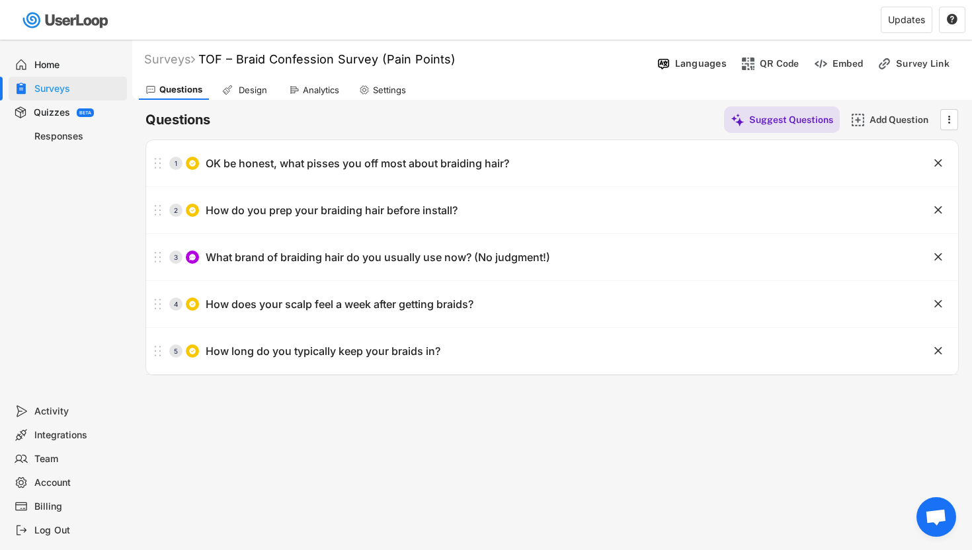
click at [69, 86] on div "Surveys" at bounding box center [77, 89] width 87 height 13
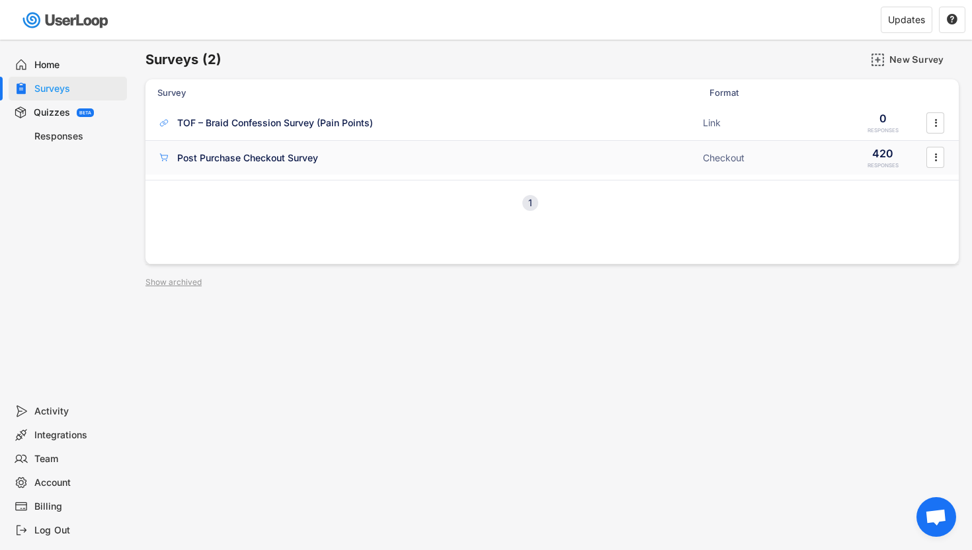
click at [356, 160] on div "Post Purchase Checkout Survey" at bounding box center [426, 157] width 538 height 13
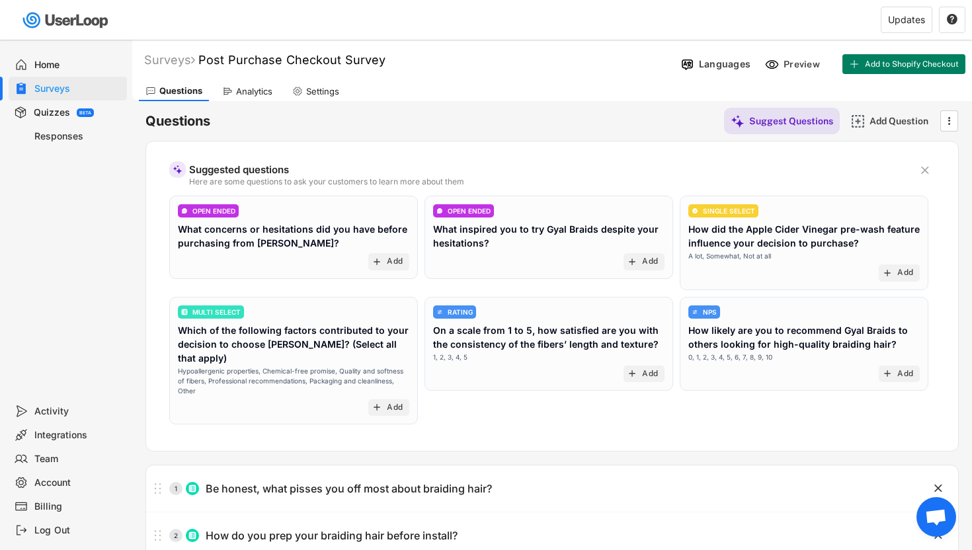
click at [249, 95] on div "Analytics" at bounding box center [254, 91] width 36 height 11
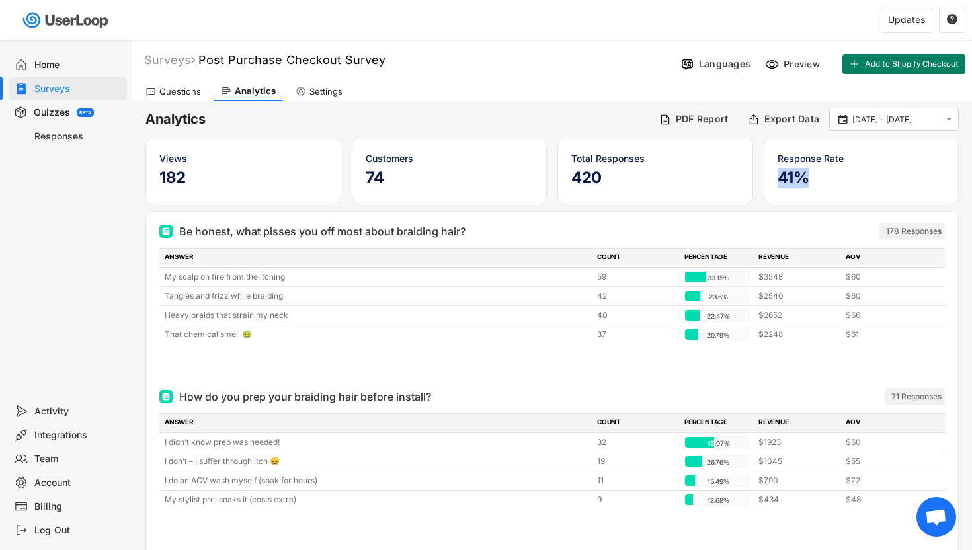
drag, startPoint x: 809, startPoint y: 179, endPoint x: 780, endPoint y: 179, distance: 29.1
click at [780, 179] on h5 "41%" at bounding box center [861, 178] width 168 height 20
copy h5 "41%"
click at [907, 234] on div "178 Responses" at bounding box center [914, 231] width 56 height 11
click at [906, 229] on div "178 Responses" at bounding box center [914, 231] width 56 height 11
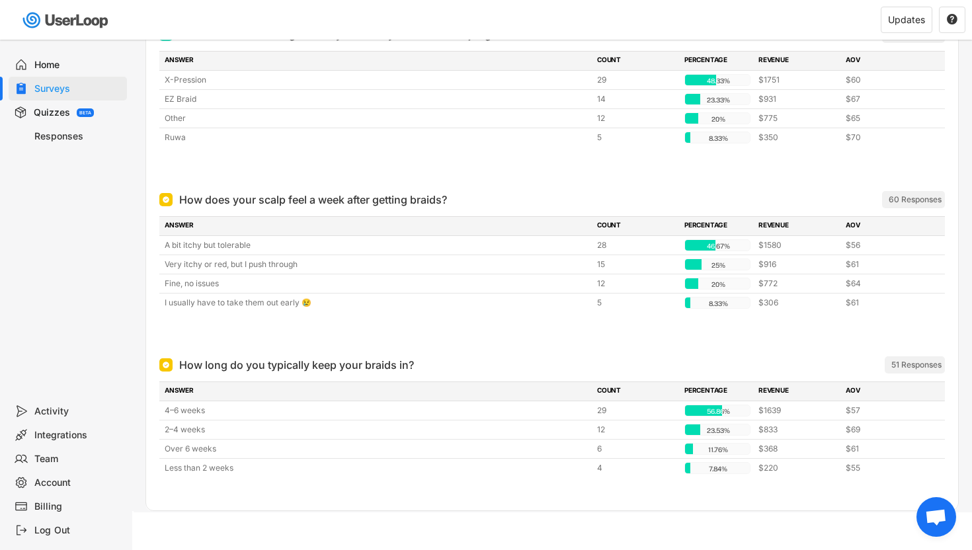
scroll to position [530, 0]
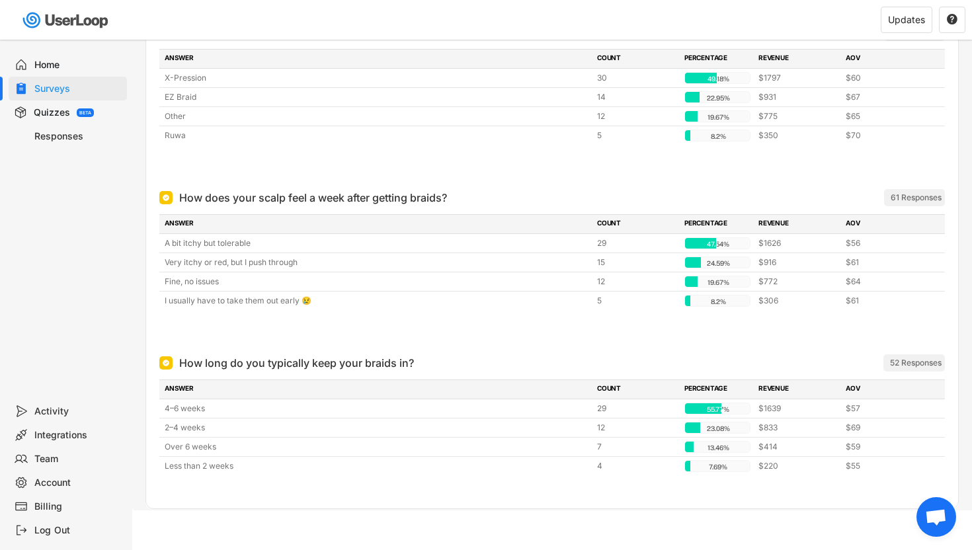
click at [52, 91] on div "Surveys" at bounding box center [77, 89] width 87 height 13
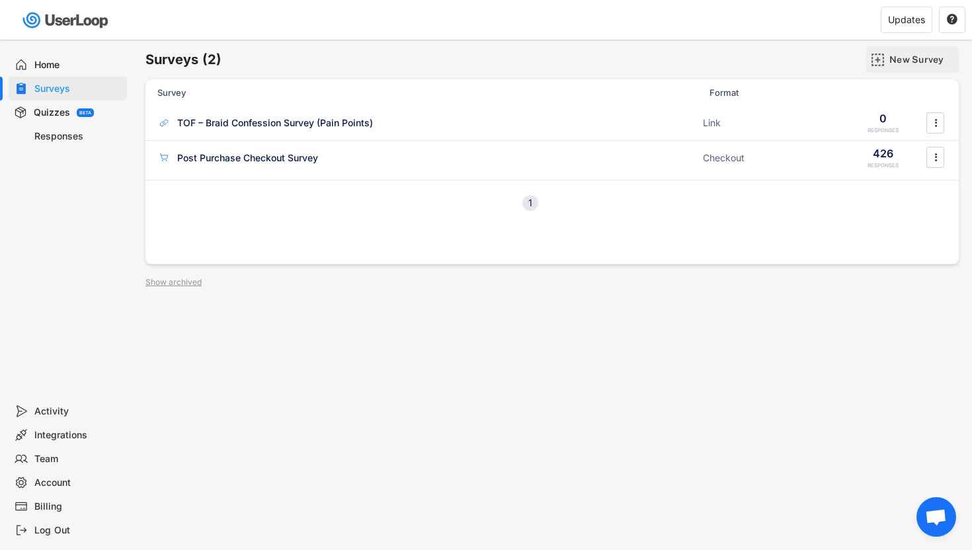
click at [900, 58] on div "New Survey" at bounding box center [922, 60] width 66 height 12
checkbox input "true"
checkbox input "false"
